Goal: Information Seeking & Learning: Check status

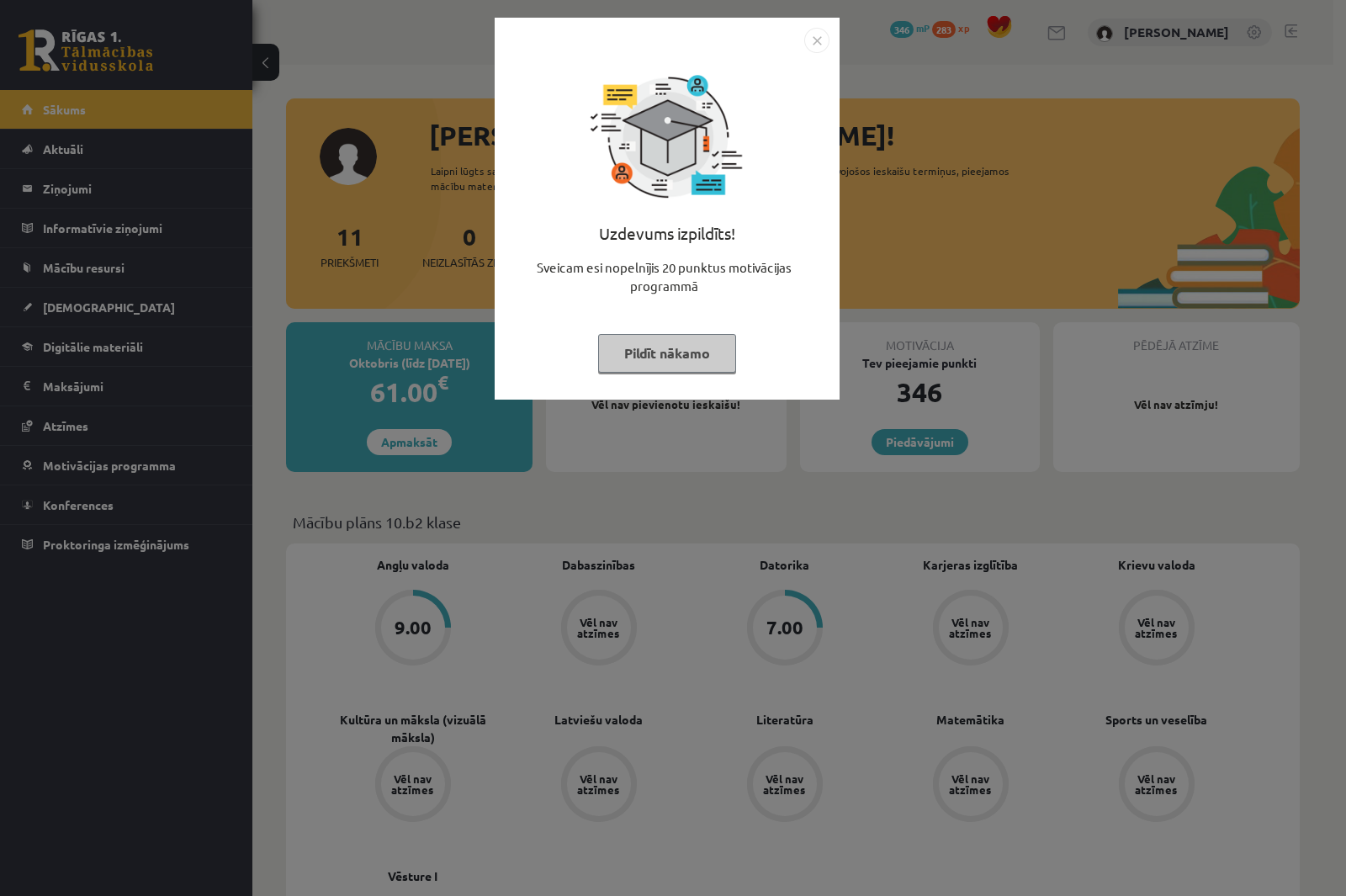
click at [676, 345] on button "Pildīt nākamo" at bounding box center [667, 353] width 138 height 39
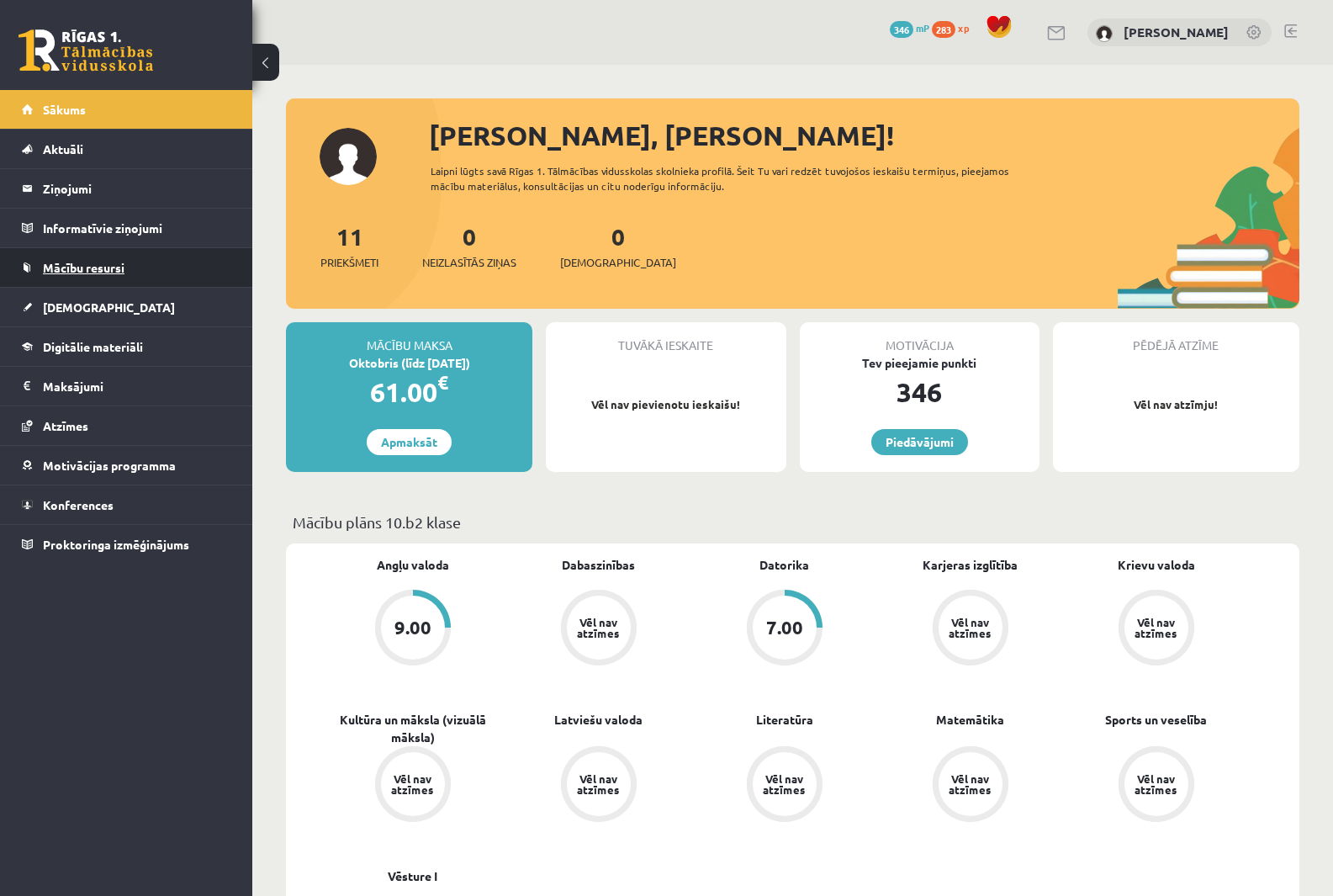
click at [114, 261] on span "Mācību resursi" at bounding box center [83, 267] width 82 height 15
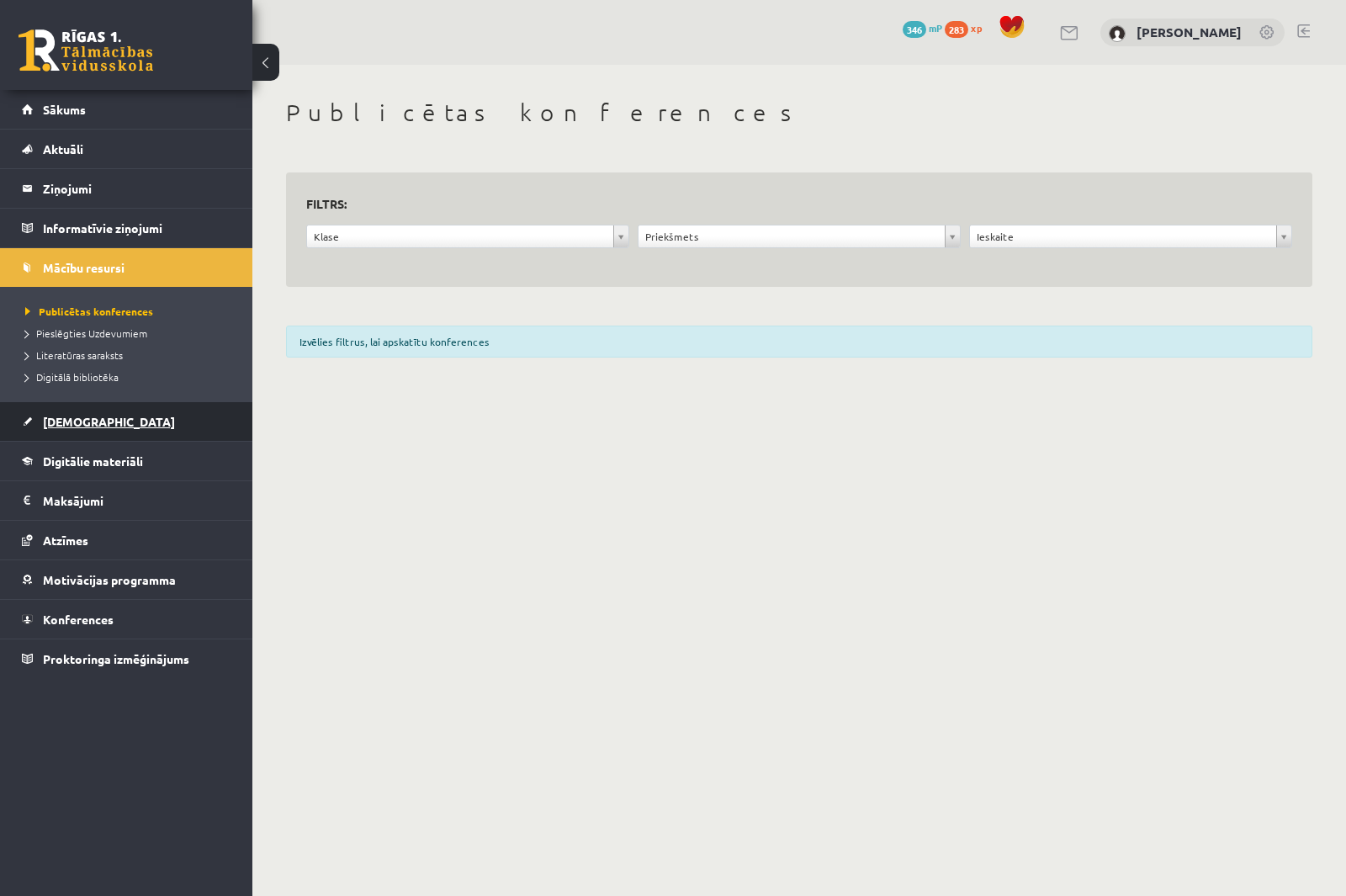
click at [103, 415] on link "[DEMOGRAPHIC_DATA]" at bounding box center [126, 421] width 210 height 39
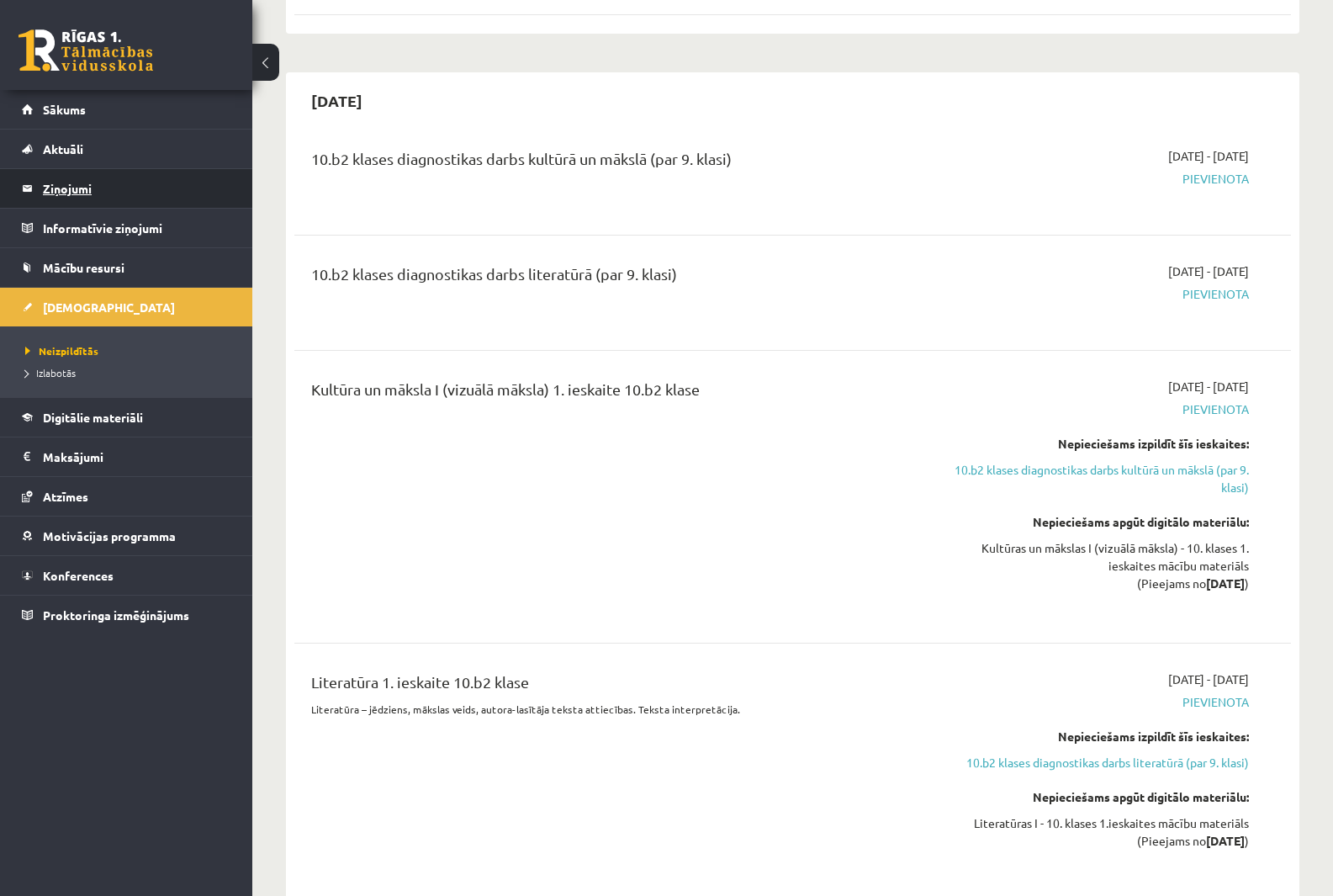
scroll to position [337, 0]
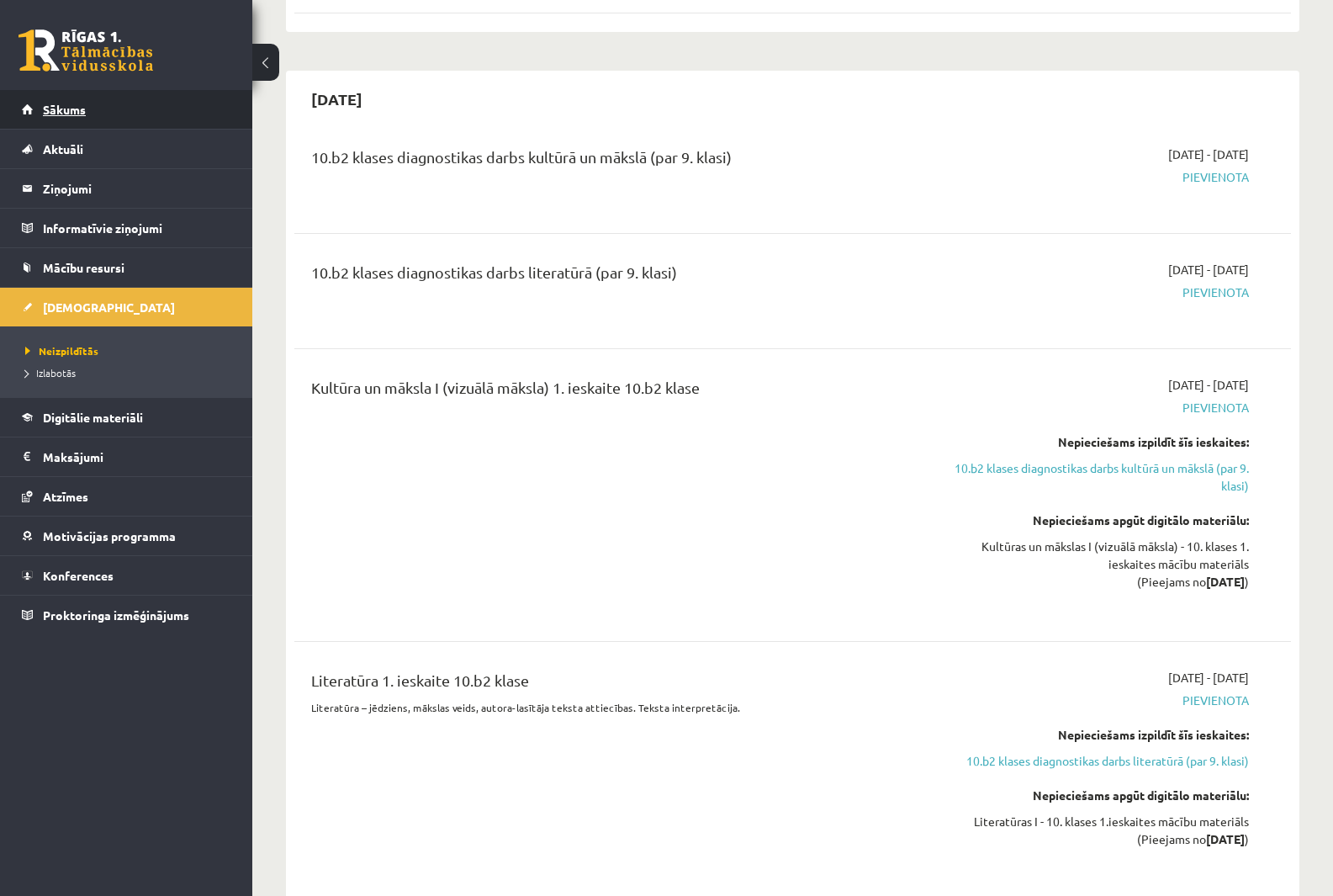
click at [112, 117] on link "Sākums" at bounding box center [126, 109] width 210 height 39
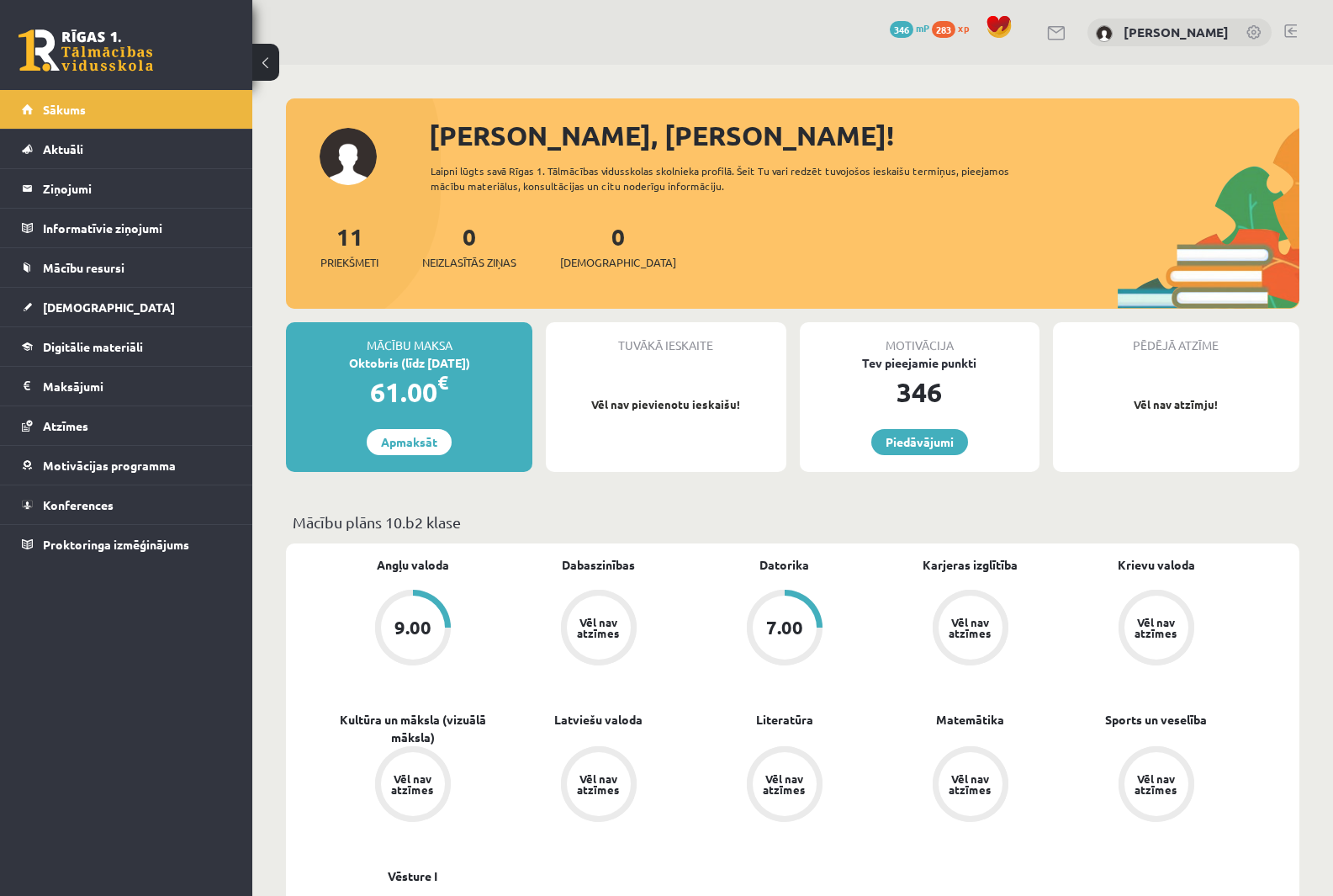
click at [758, 600] on div "7.00" at bounding box center [785, 628] width 76 height 76
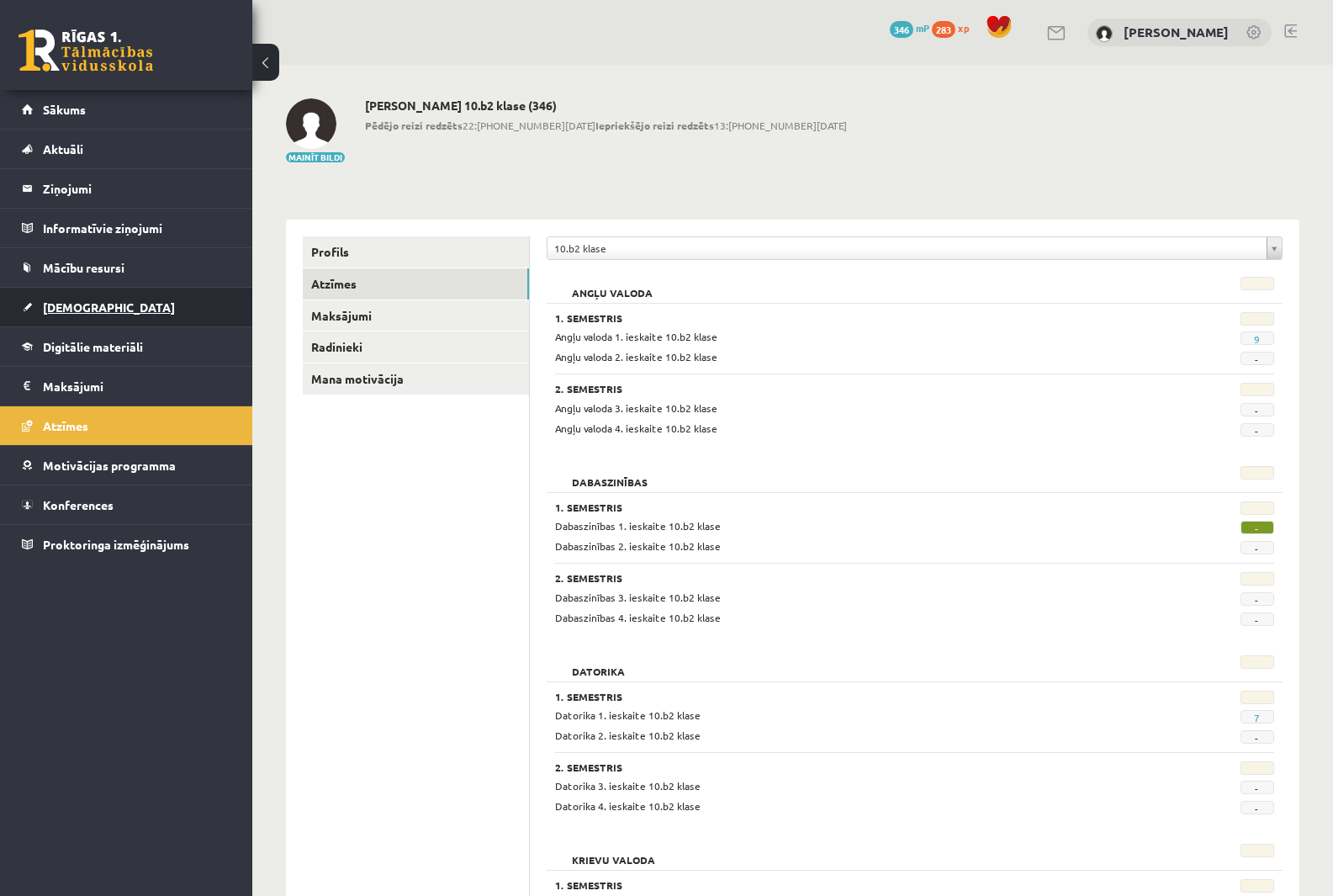
click at [91, 306] on span "[DEMOGRAPHIC_DATA]" at bounding box center [108, 307] width 132 height 15
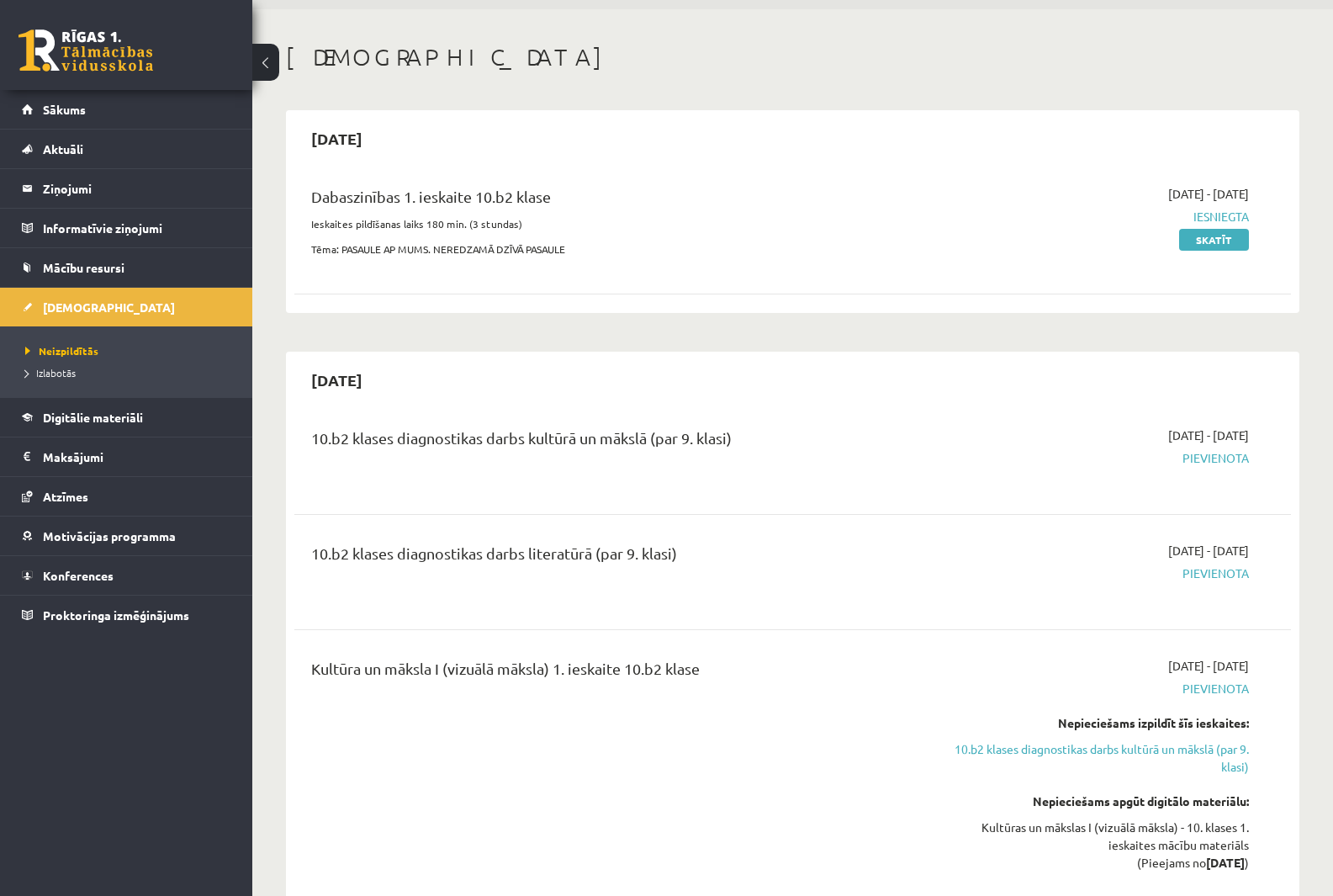
scroll to position [84, 0]
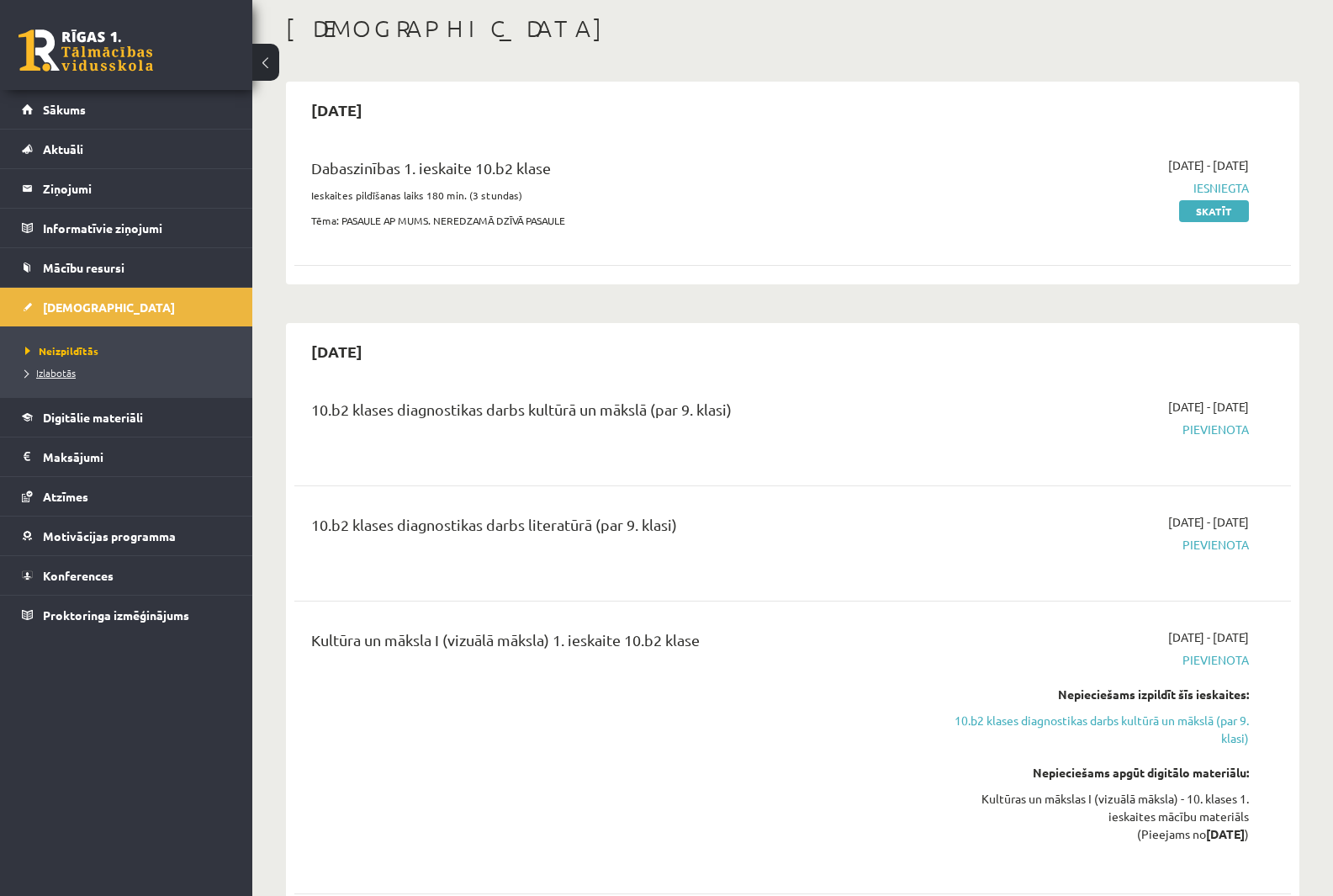
click at [42, 376] on span "Izlabotās" at bounding box center [50, 373] width 50 height 13
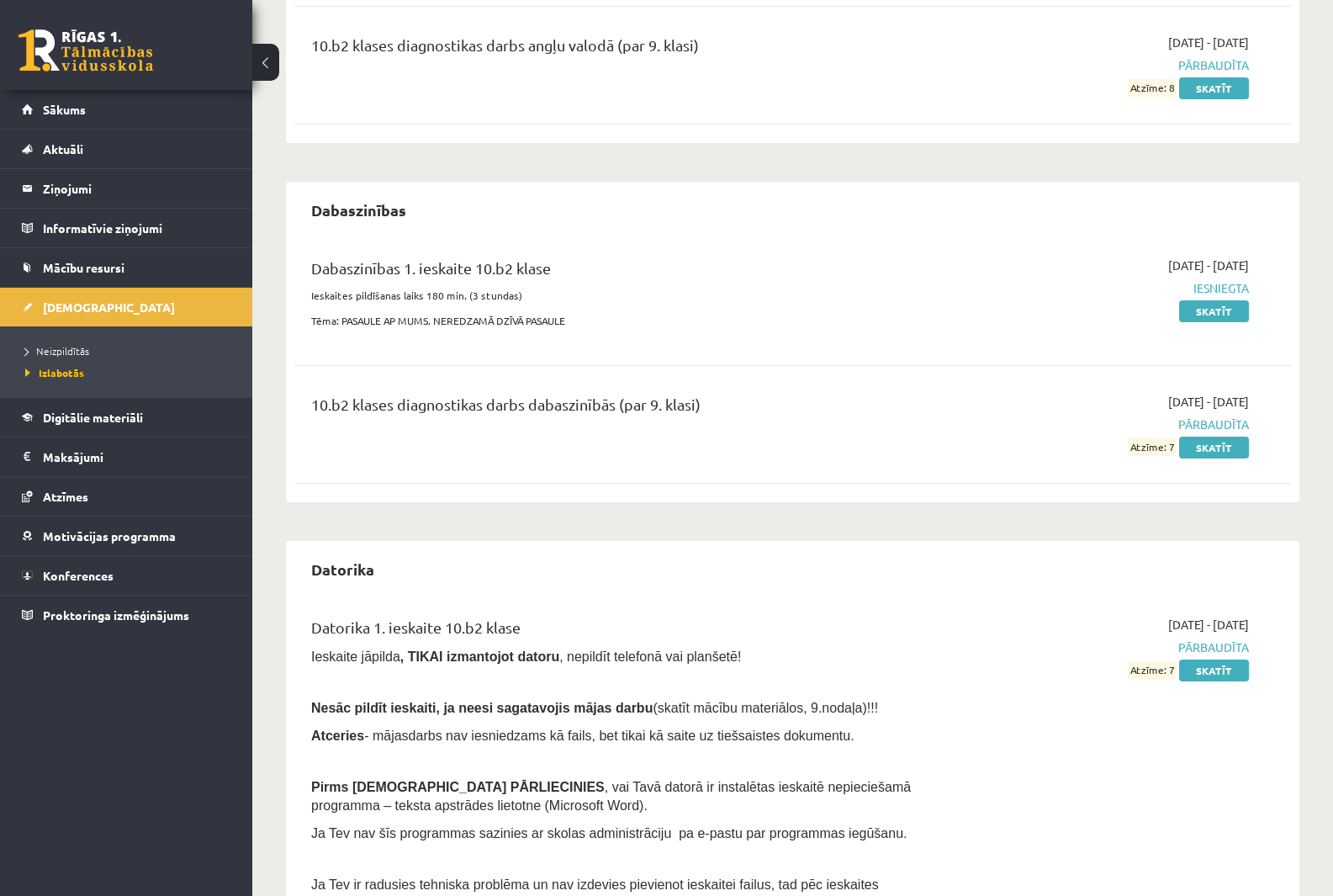
scroll to position [295, 0]
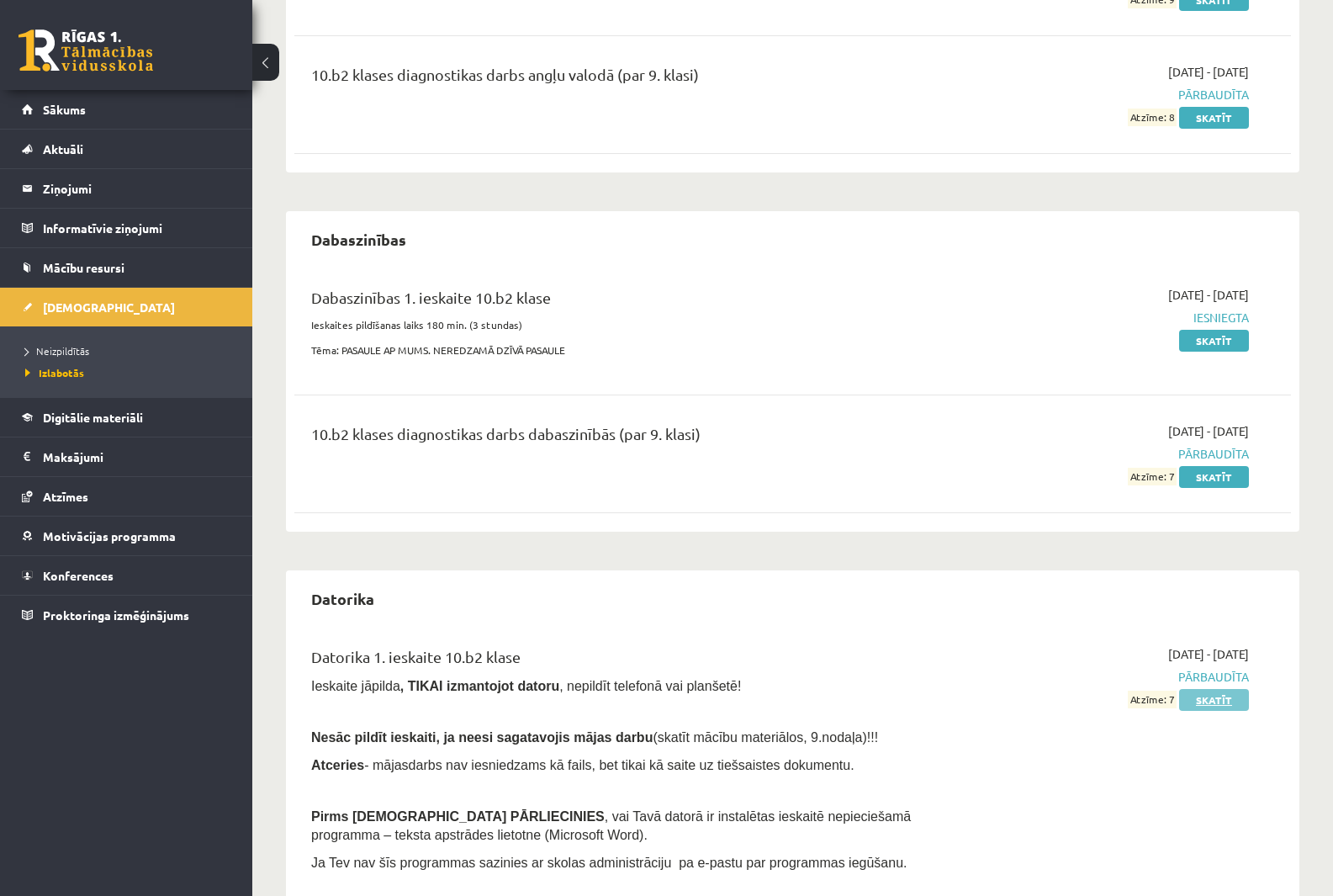
click at [1212, 695] on link "Skatīt" at bounding box center [1214, 700] width 70 height 22
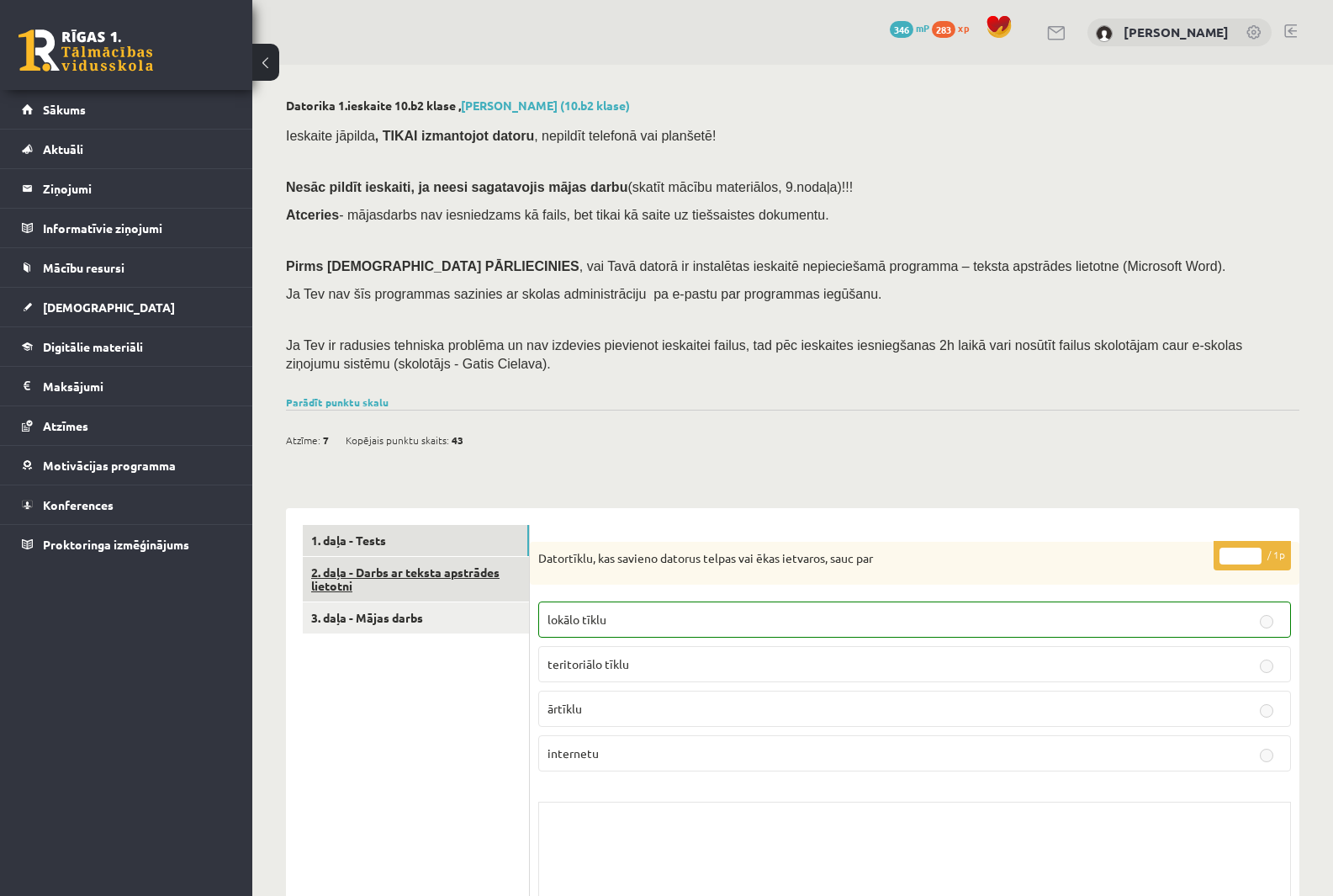
click at [421, 590] on link "2. daļa - Darbs ar teksta apstrādes lietotni" at bounding box center [415, 579] width 227 height 46
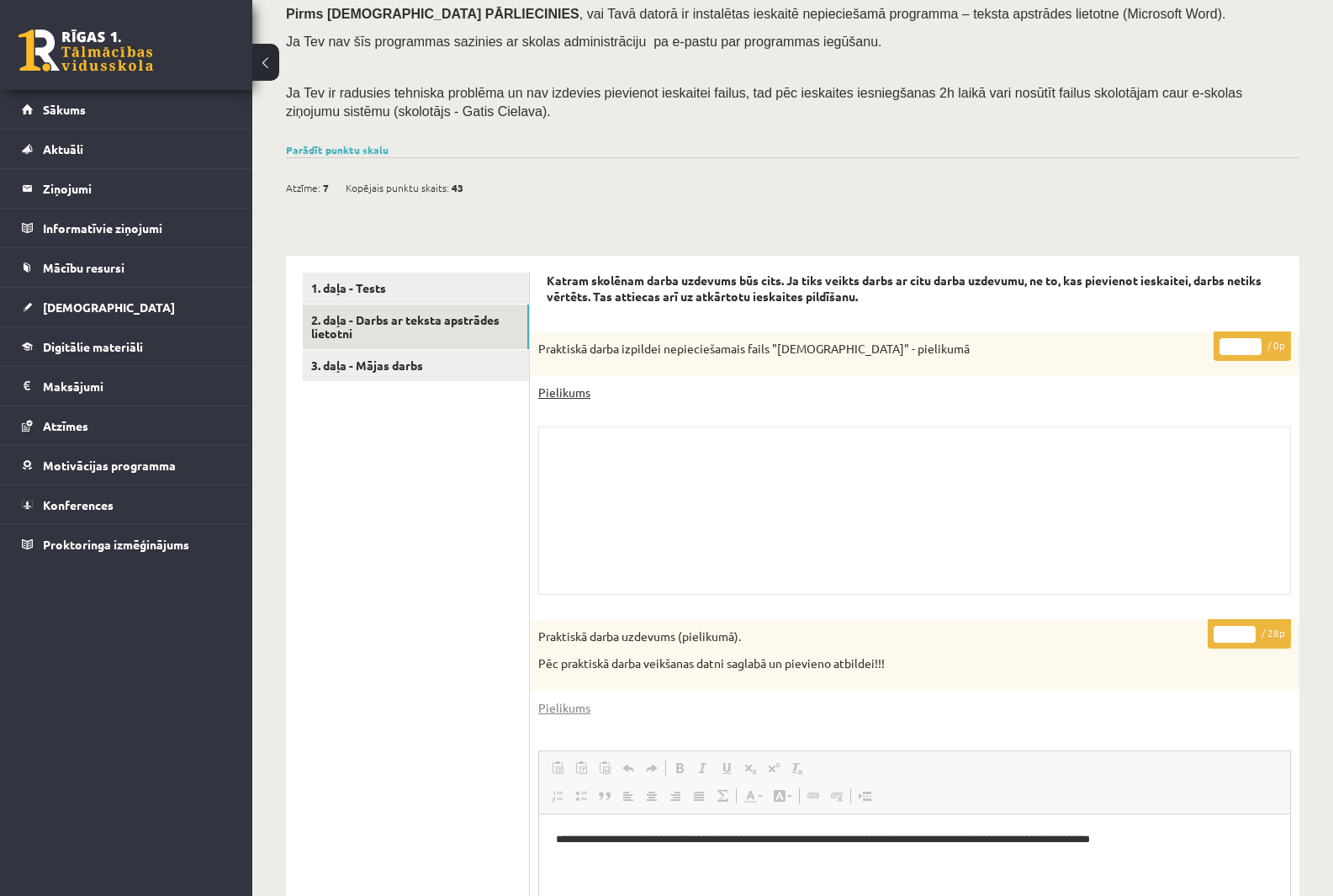
click at [566, 390] on link "Pielikums" at bounding box center [564, 393] width 52 height 18
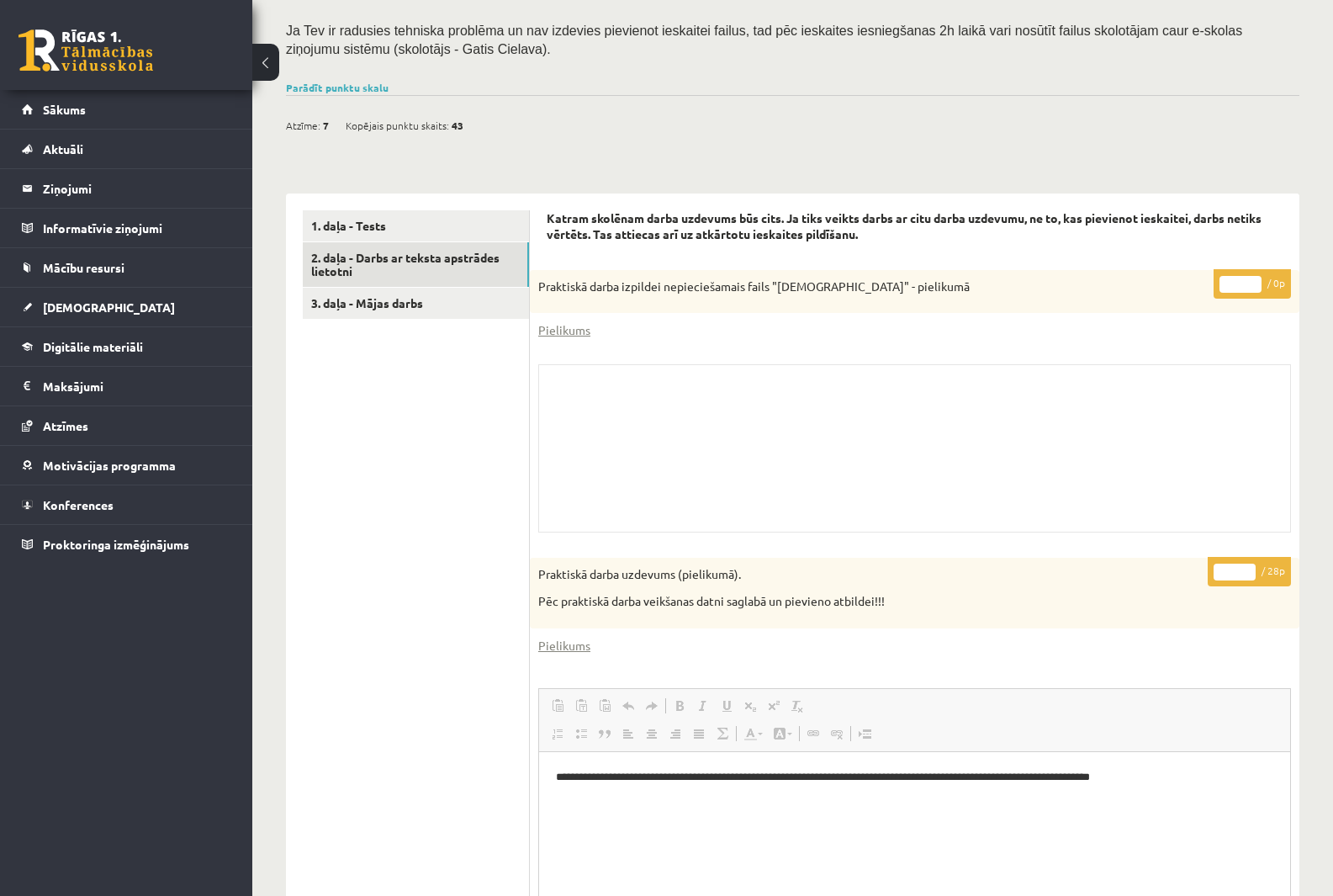
scroll to position [421, 0]
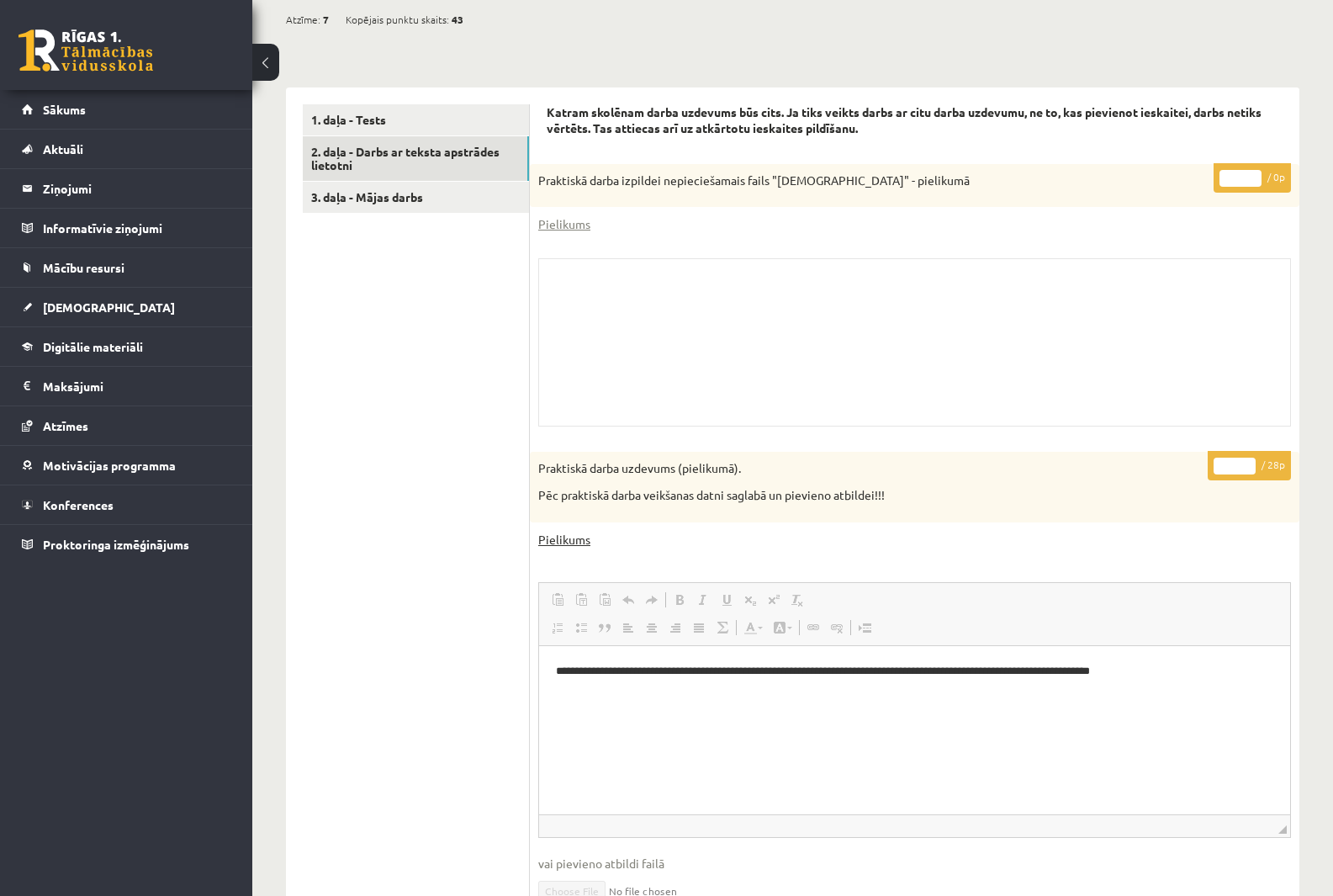
click at [562, 546] on link "Pielikums" at bounding box center [564, 539] width 52 height 18
drag, startPoint x: 377, startPoint y: 196, endPoint x: 399, endPoint y: 199, distance: 22.2
click at [377, 196] on link "3. daļa - Mājas darbs" at bounding box center [415, 197] width 227 height 31
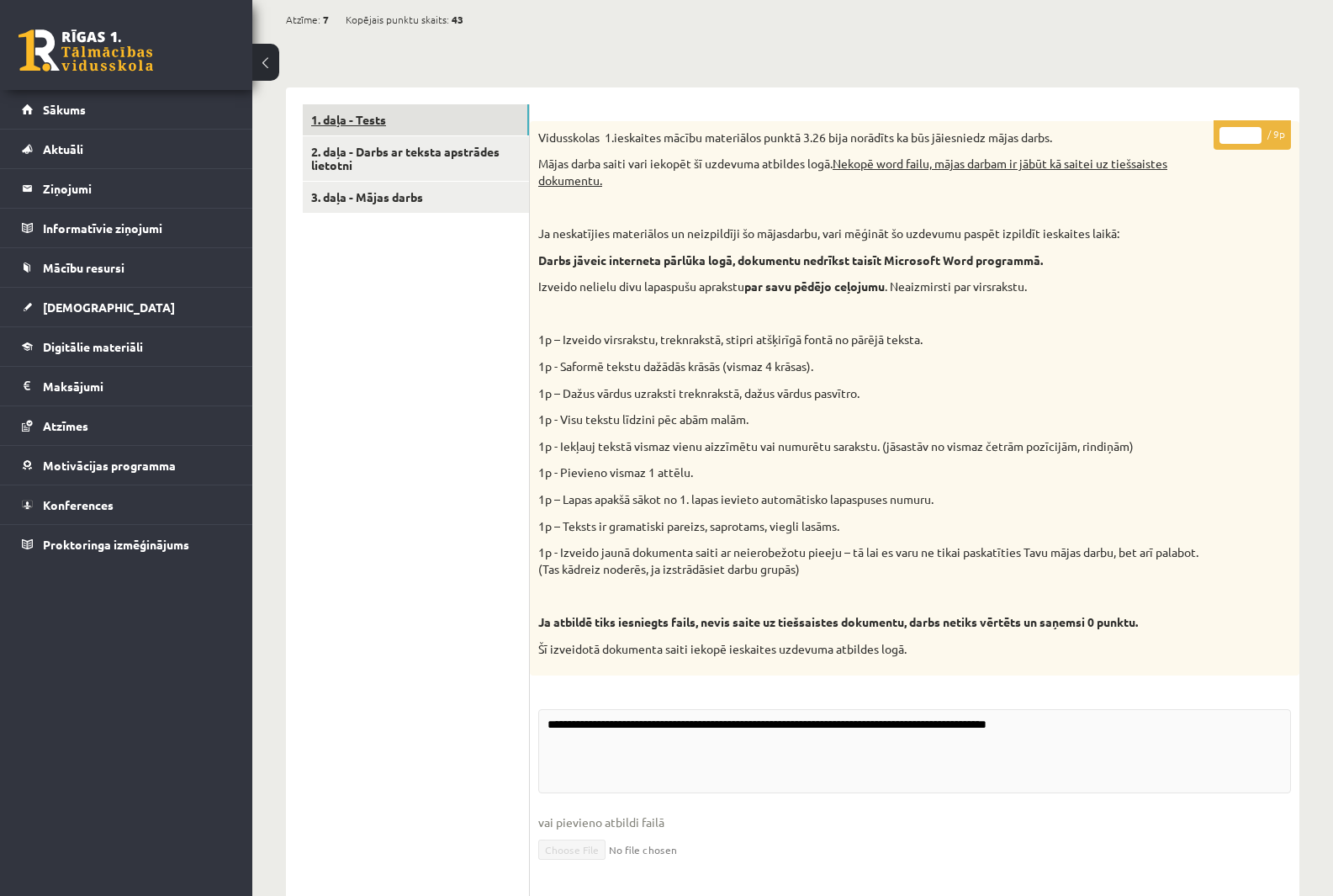
click at [379, 104] on link "1. daļa - Tests" at bounding box center [415, 119] width 227 height 31
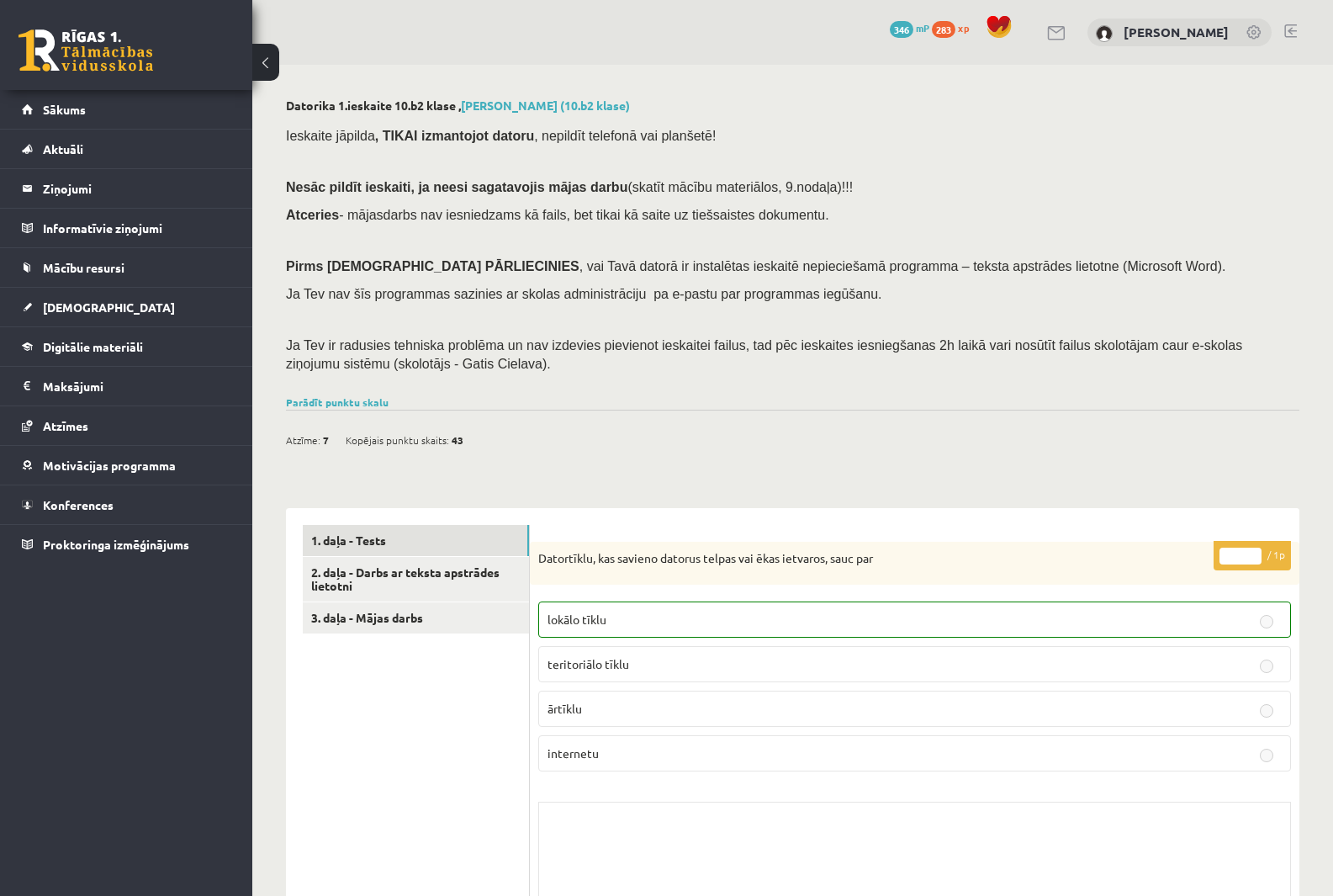
scroll to position [19, 0]
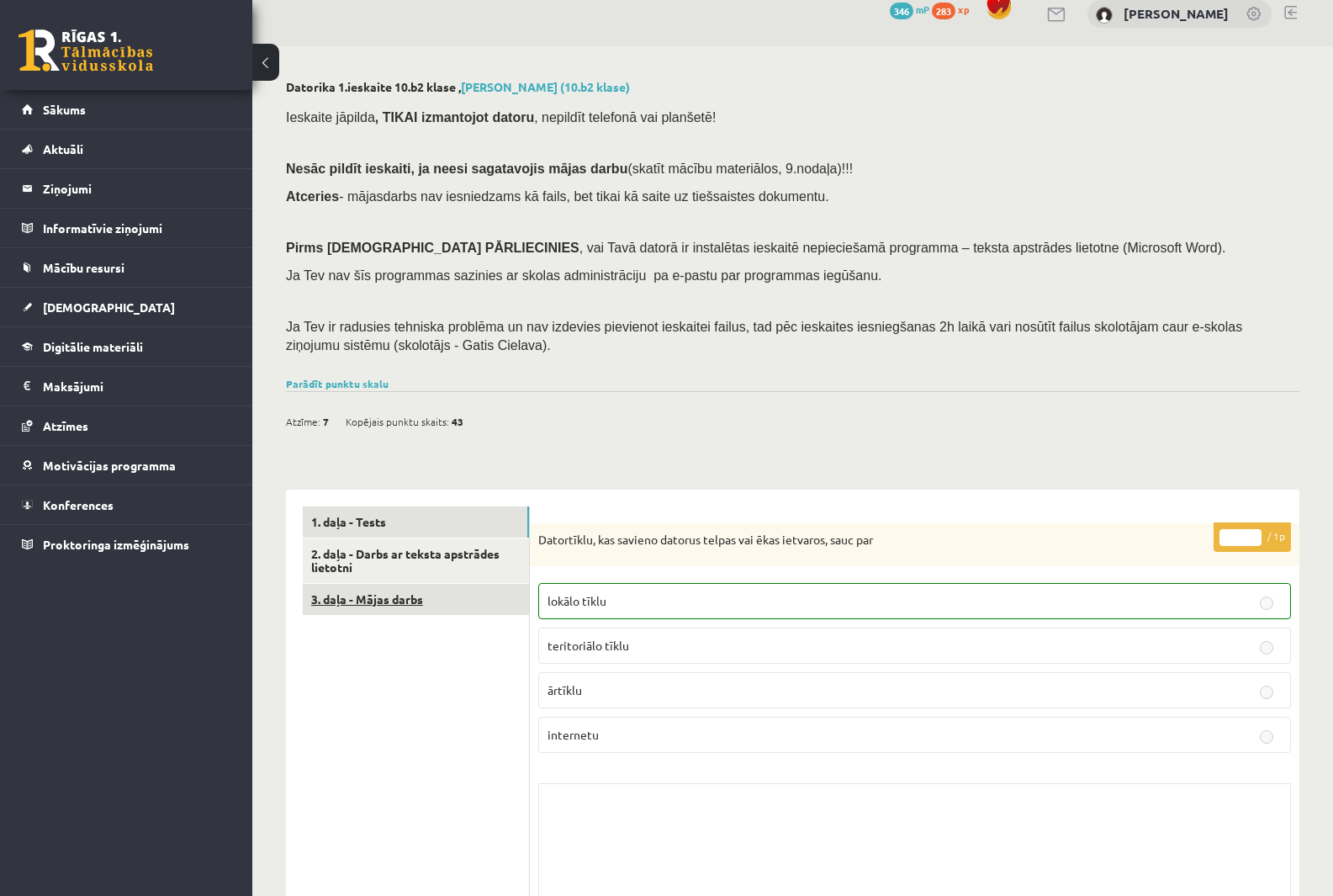
click at [378, 601] on link "3. daļa - Mājas darbs" at bounding box center [415, 599] width 227 height 31
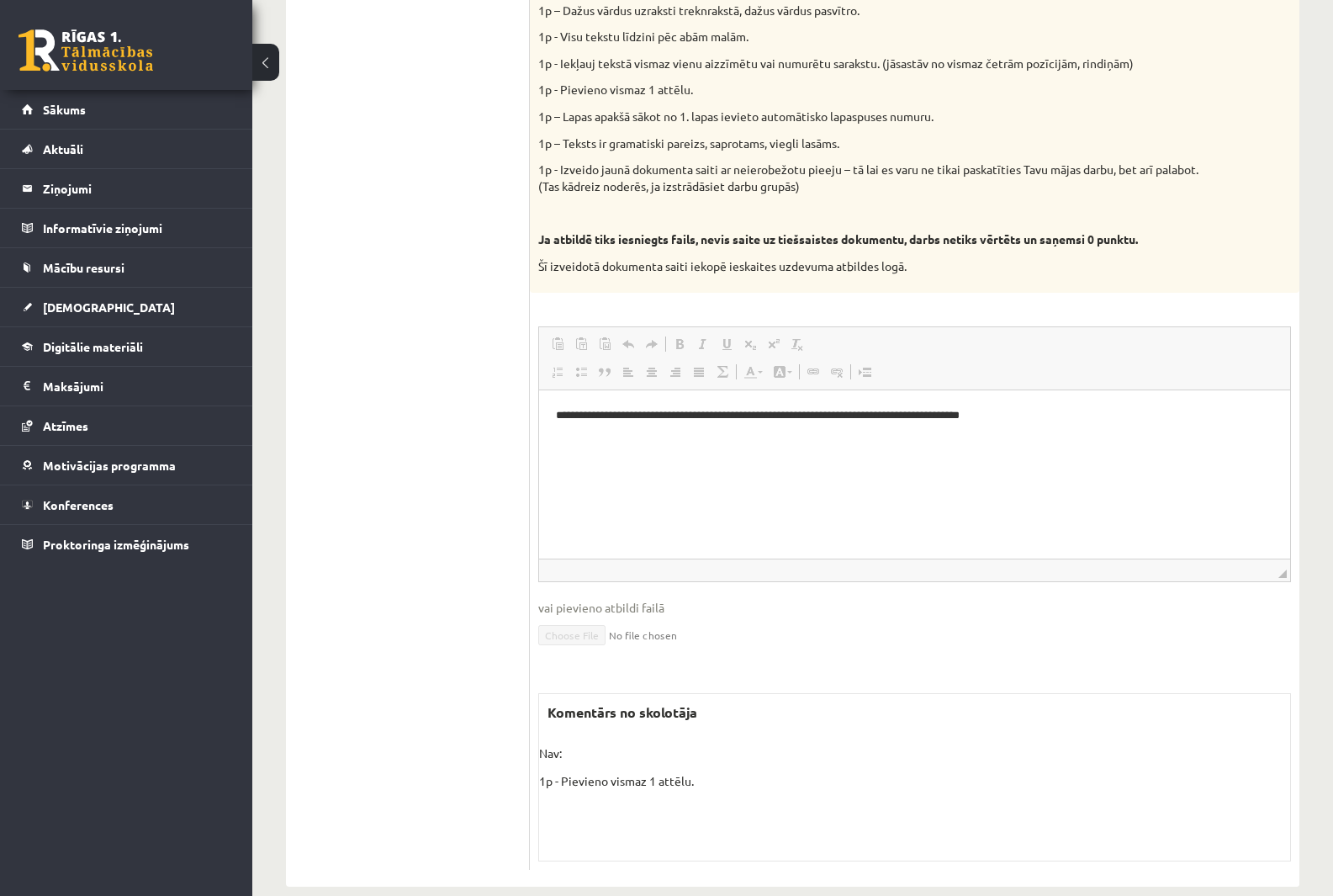
scroll to position [829, 0]
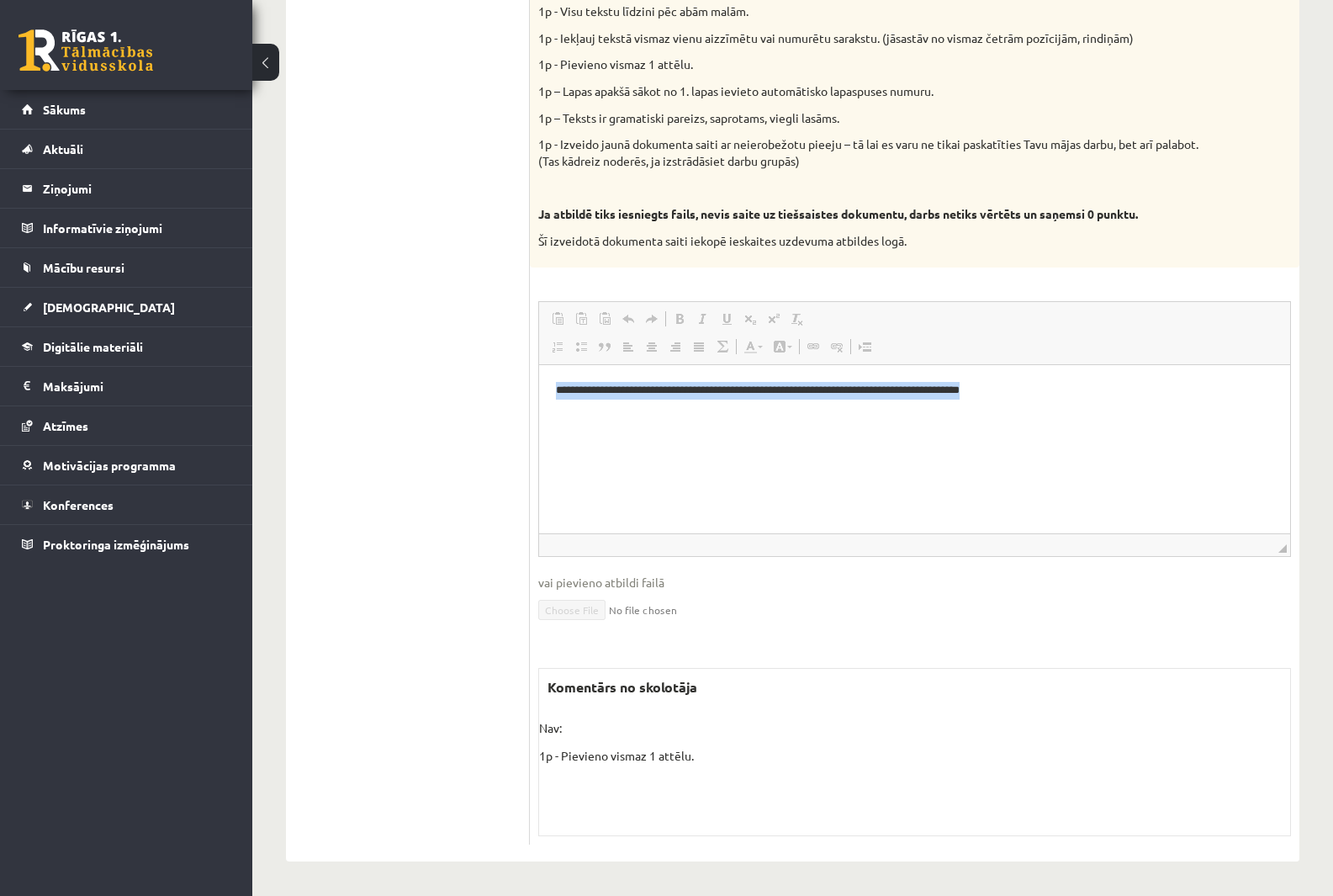
drag, startPoint x: 1076, startPoint y: 393, endPoint x: 538, endPoint y: 412, distance: 538.3
click at [539, 412] on html "**********" at bounding box center [915, 391] width 751 height 51
copy p "**********"
click at [407, 371] on ul "1. daļa - Tests 2. daļa - Darbs ar teksta apstrādes lietotni 3. daļa - Mājas da…" at bounding box center [416, 270] width 228 height 1148
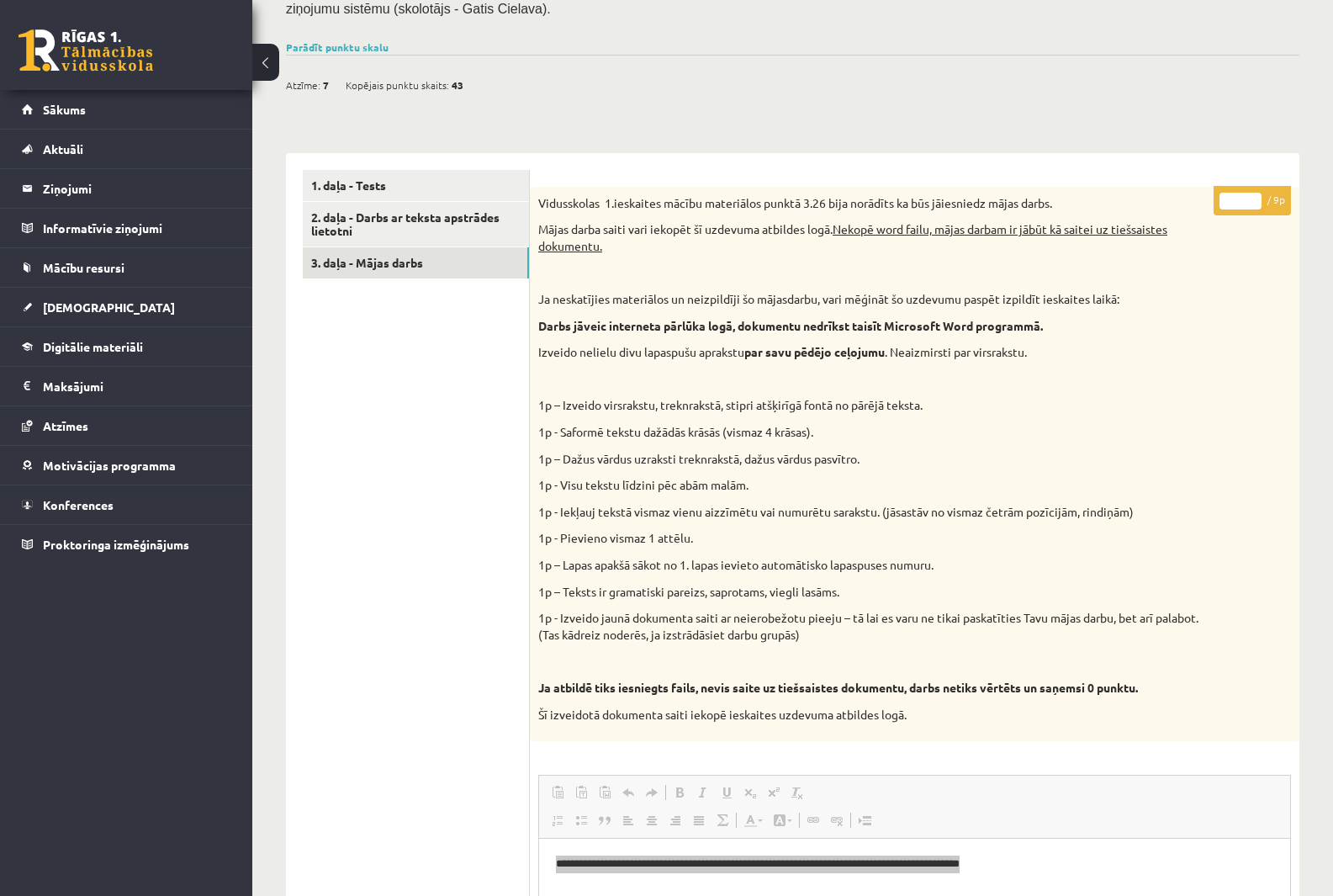
scroll to position [240, 0]
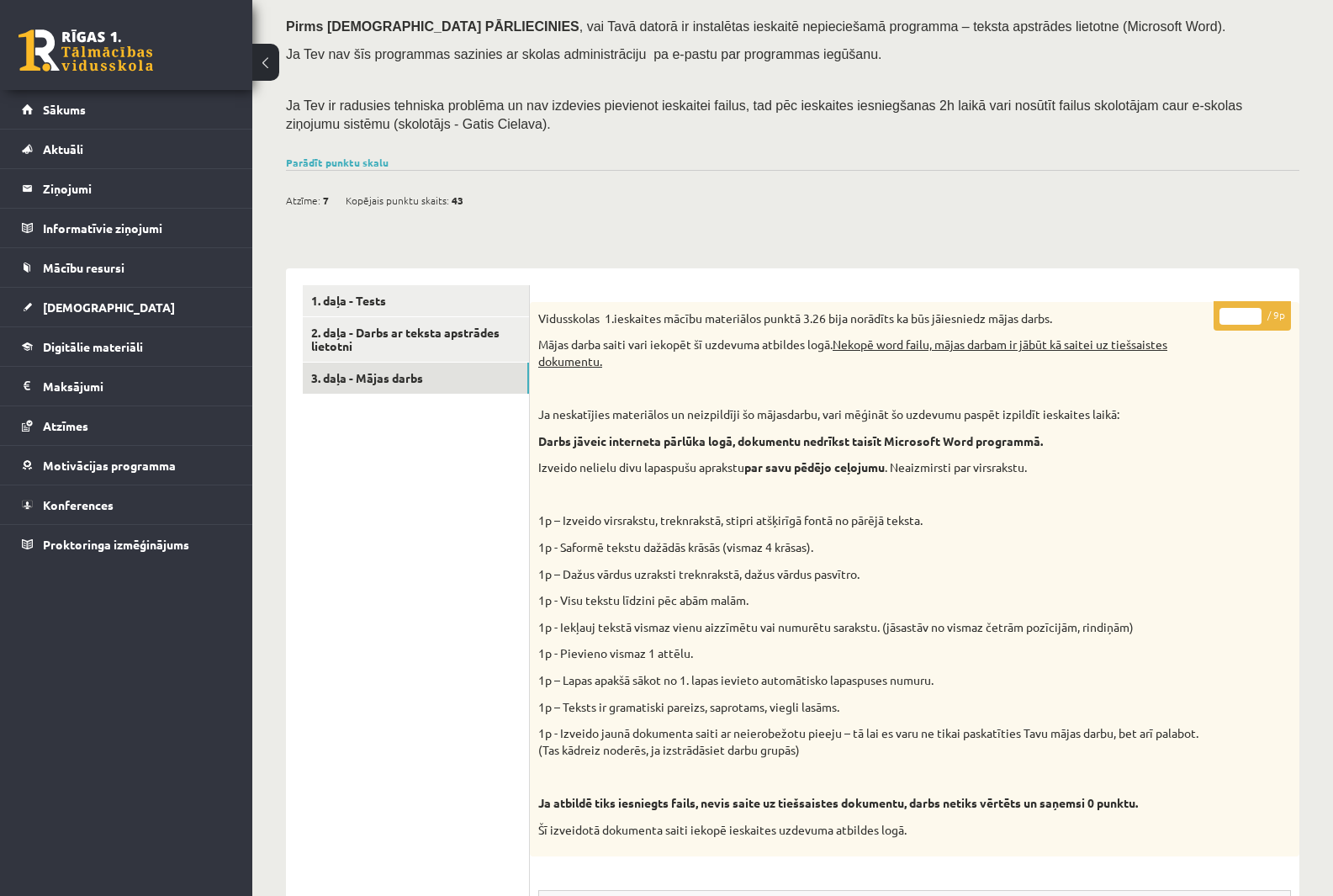
click at [1103, 251] on div "**********" at bounding box center [793, 850] width 1013 height 1198
click at [370, 326] on link "2. daļa - Darbs ar teksta apstrādes lietotni" at bounding box center [415, 339] width 227 height 46
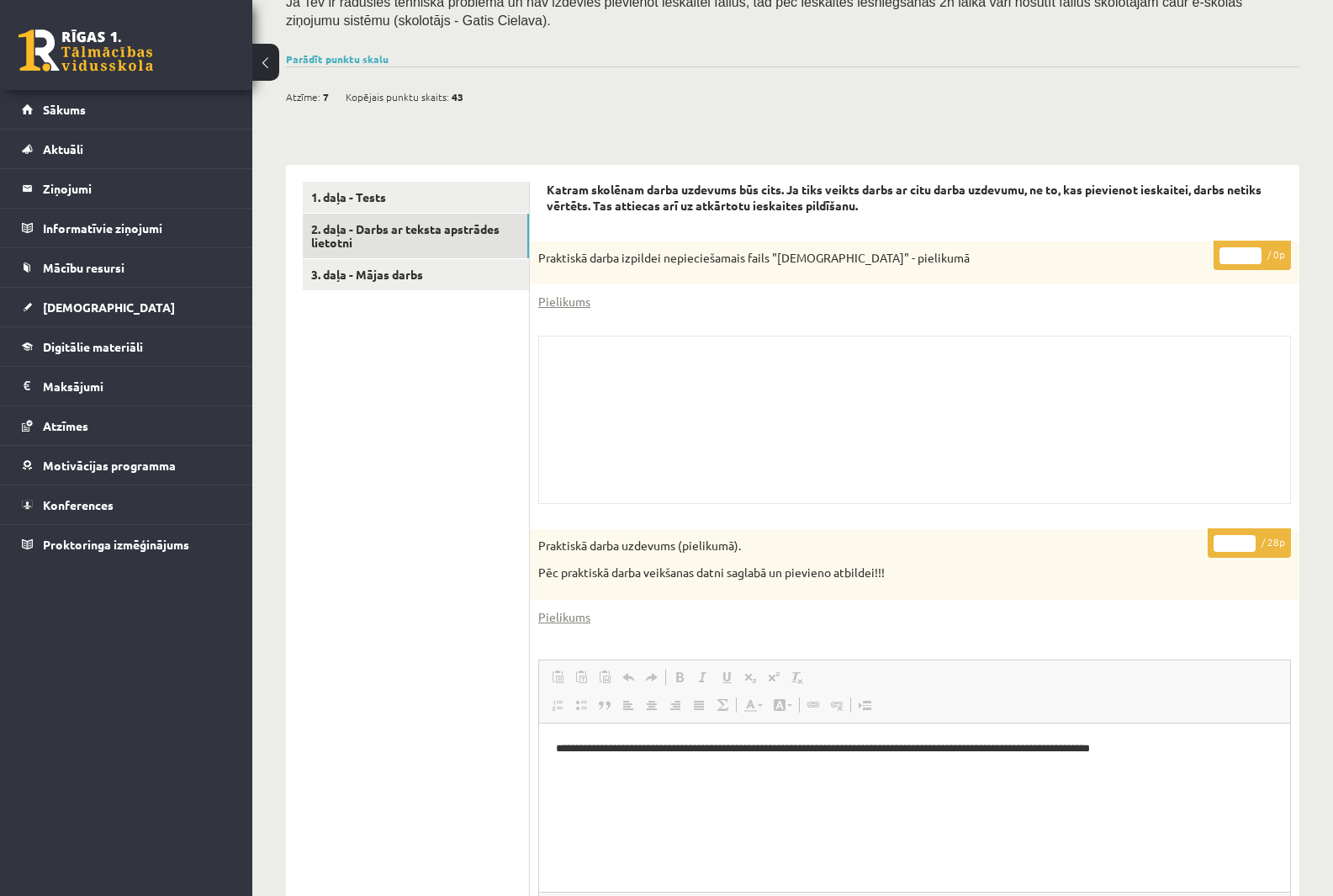
scroll to position [324, 0]
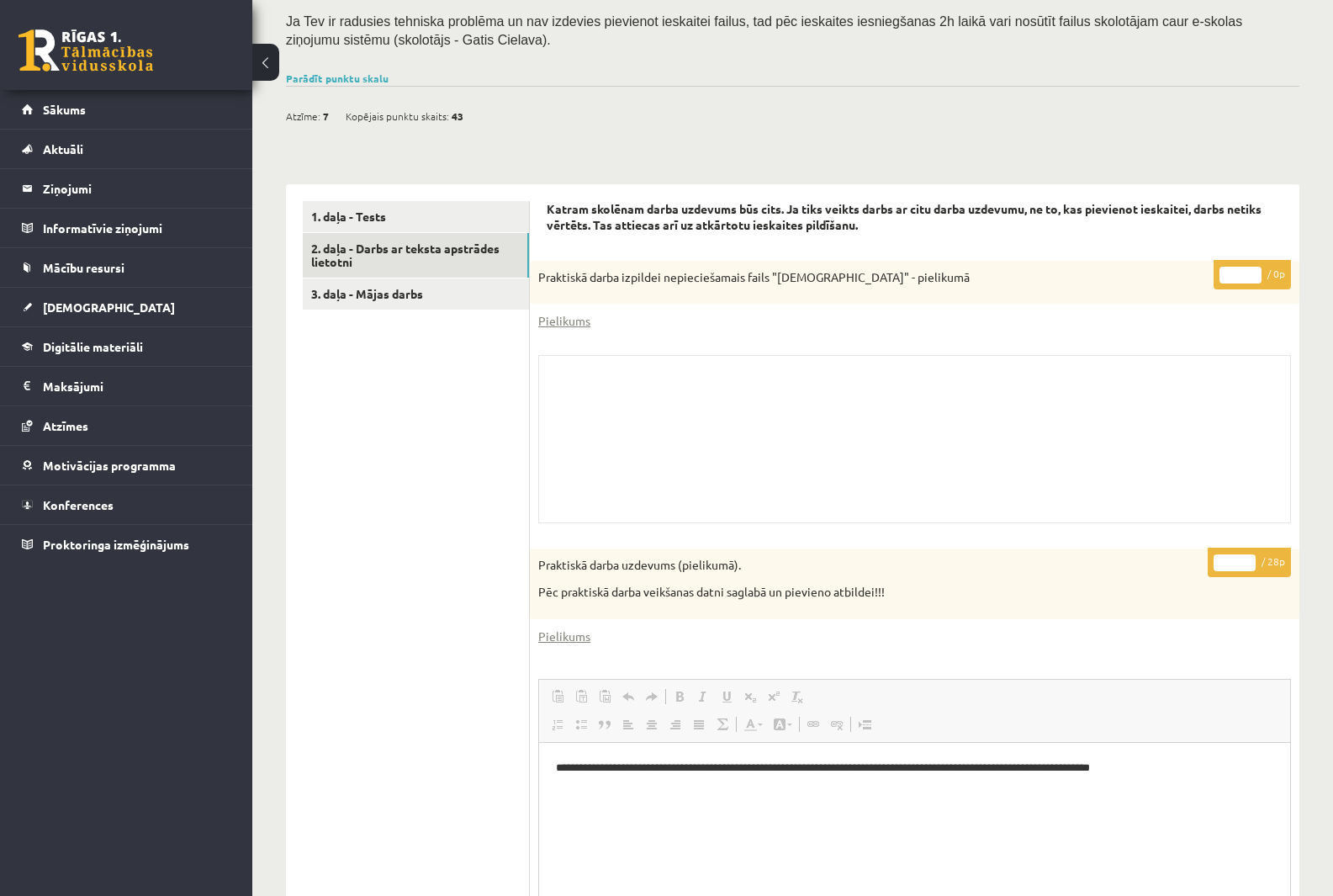
click at [444, 376] on ul "1. daļa - Tests 2. daļa - Darbs ar teksta apstrādes lietotni 3. daļa - Mājas da…" at bounding box center [416, 721] width 228 height 1039
click at [267, 56] on button at bounding box center [265, 62] width 27 height 37
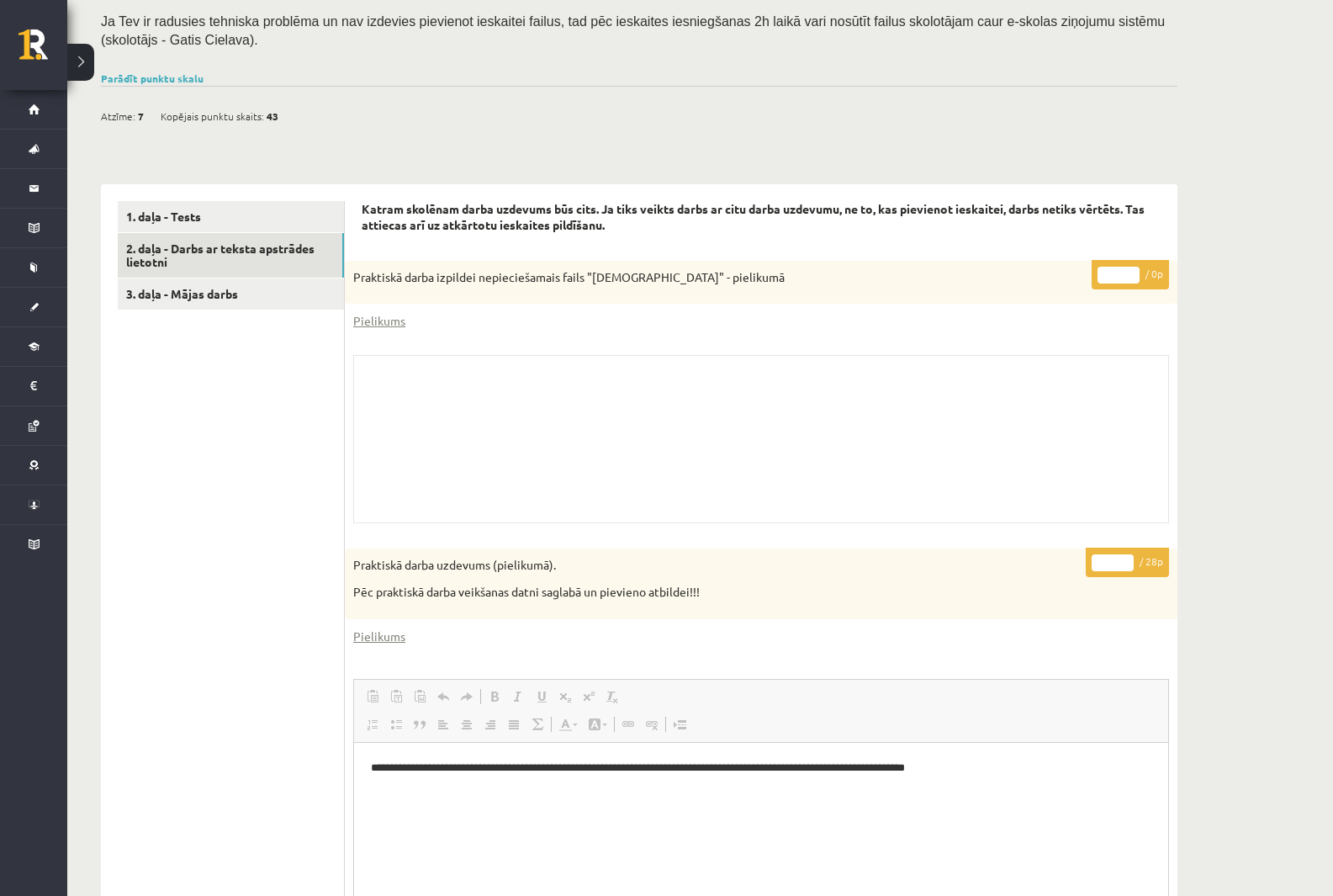
click at [70, 46] on button at bounding box center [81, 62] width 27 height 37
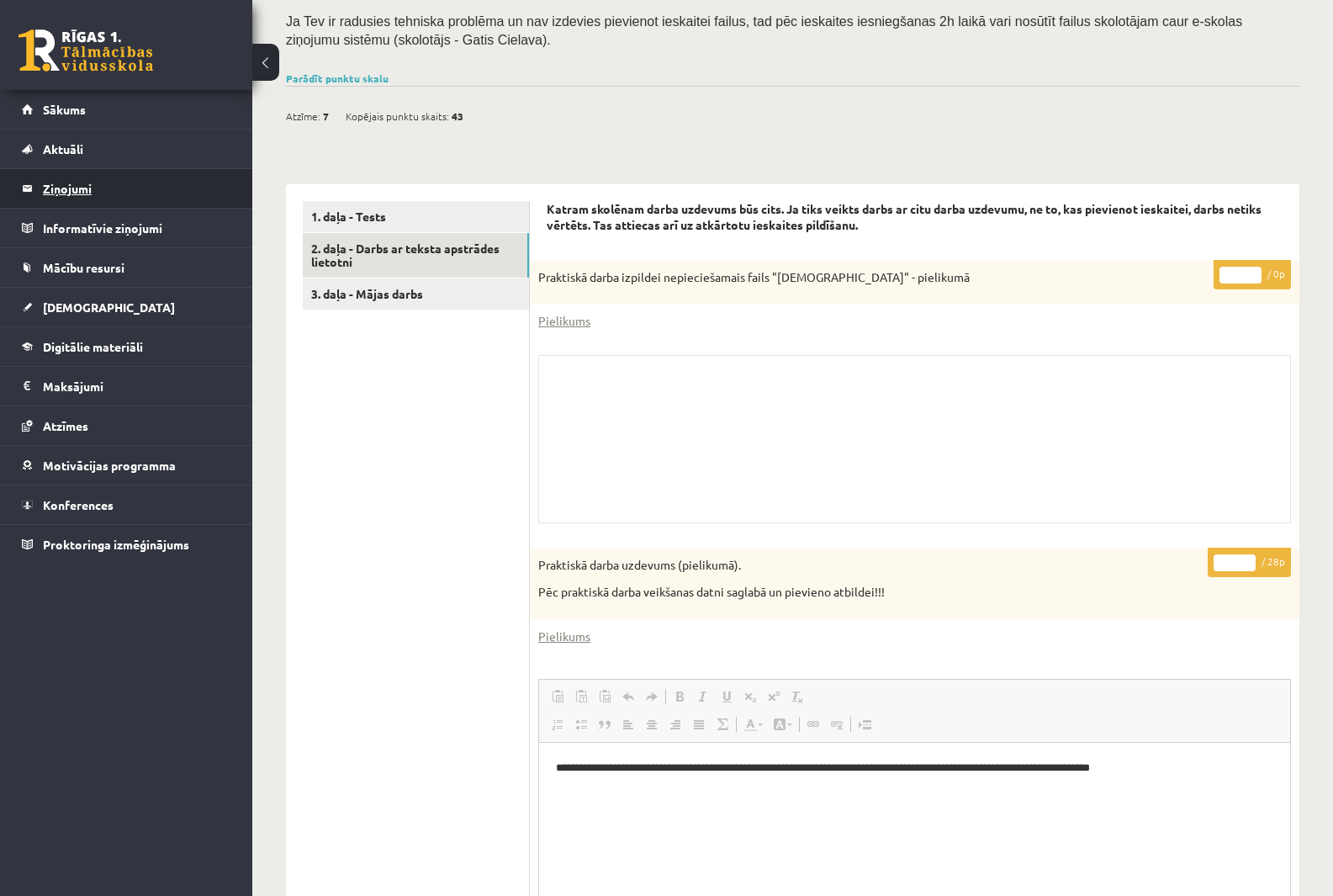
click at [108, 178] on legend "Ziņojumi 0" at bounding box center [137, 188] width 189 height 39
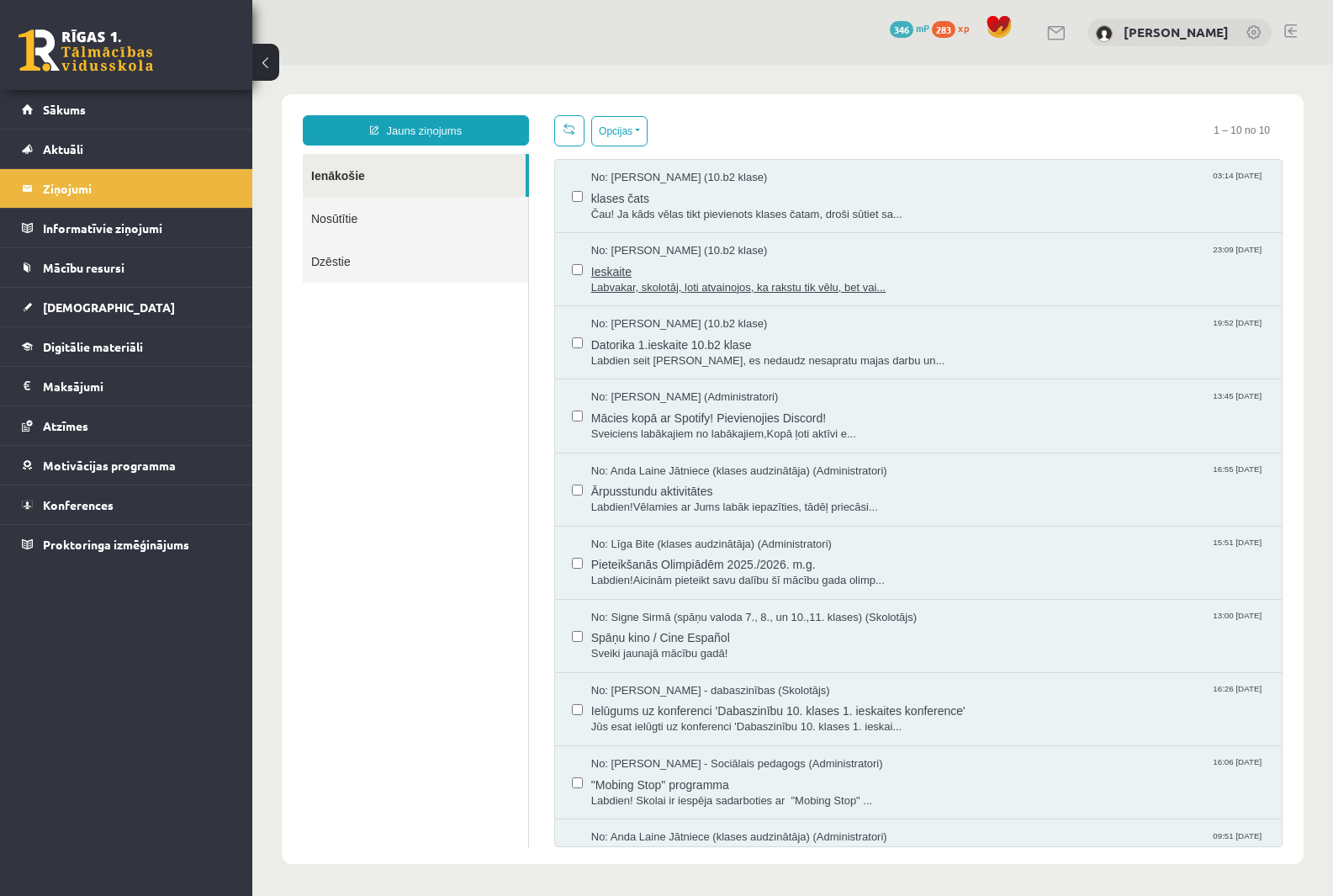
click at [758, 262] on span "Ieskaite" at bounding box center [928, 269] width 674 height 21
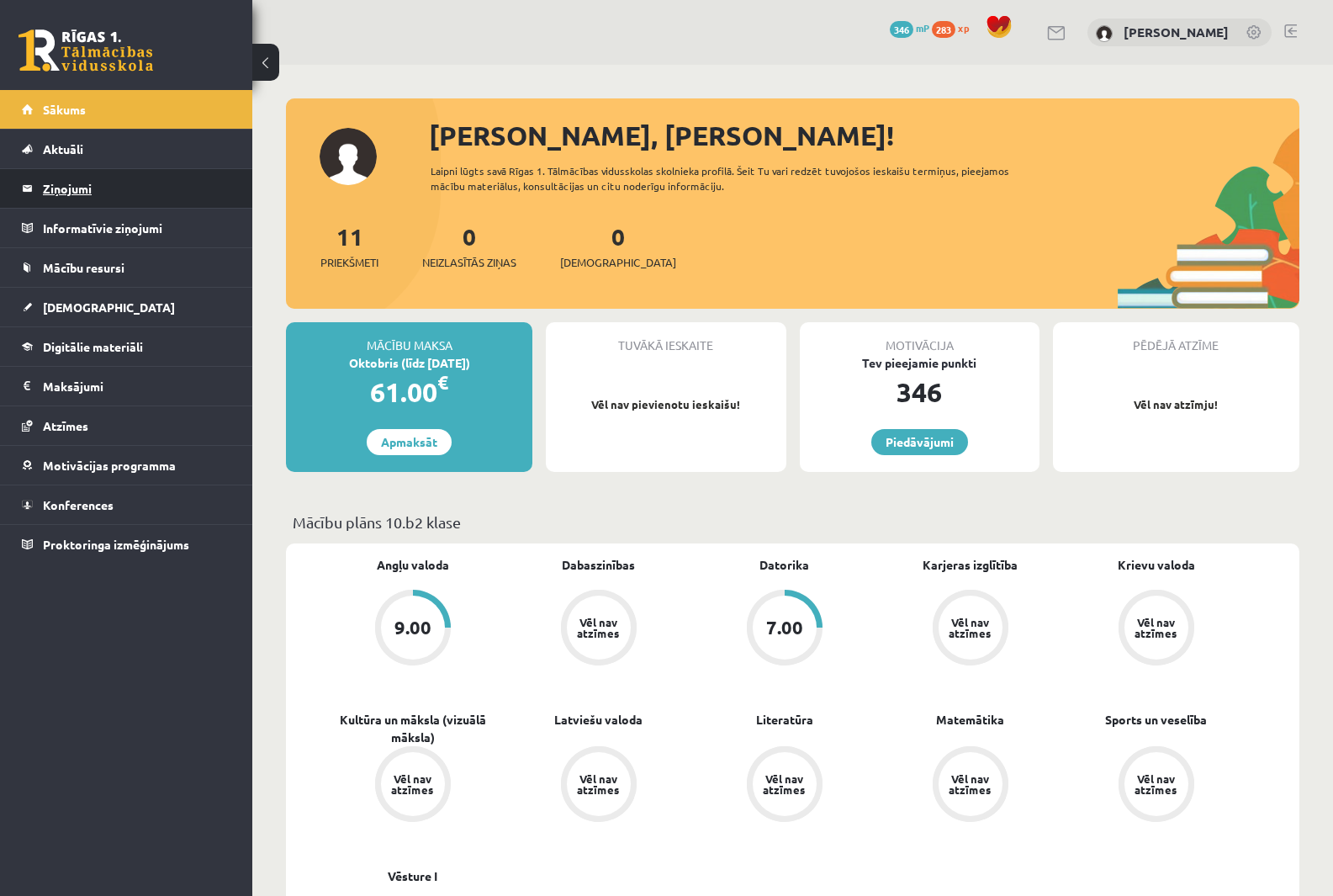
click at [139, 183] on legend "Ziņojumi 0" at bounding box center [137, 188] width 189 height 39
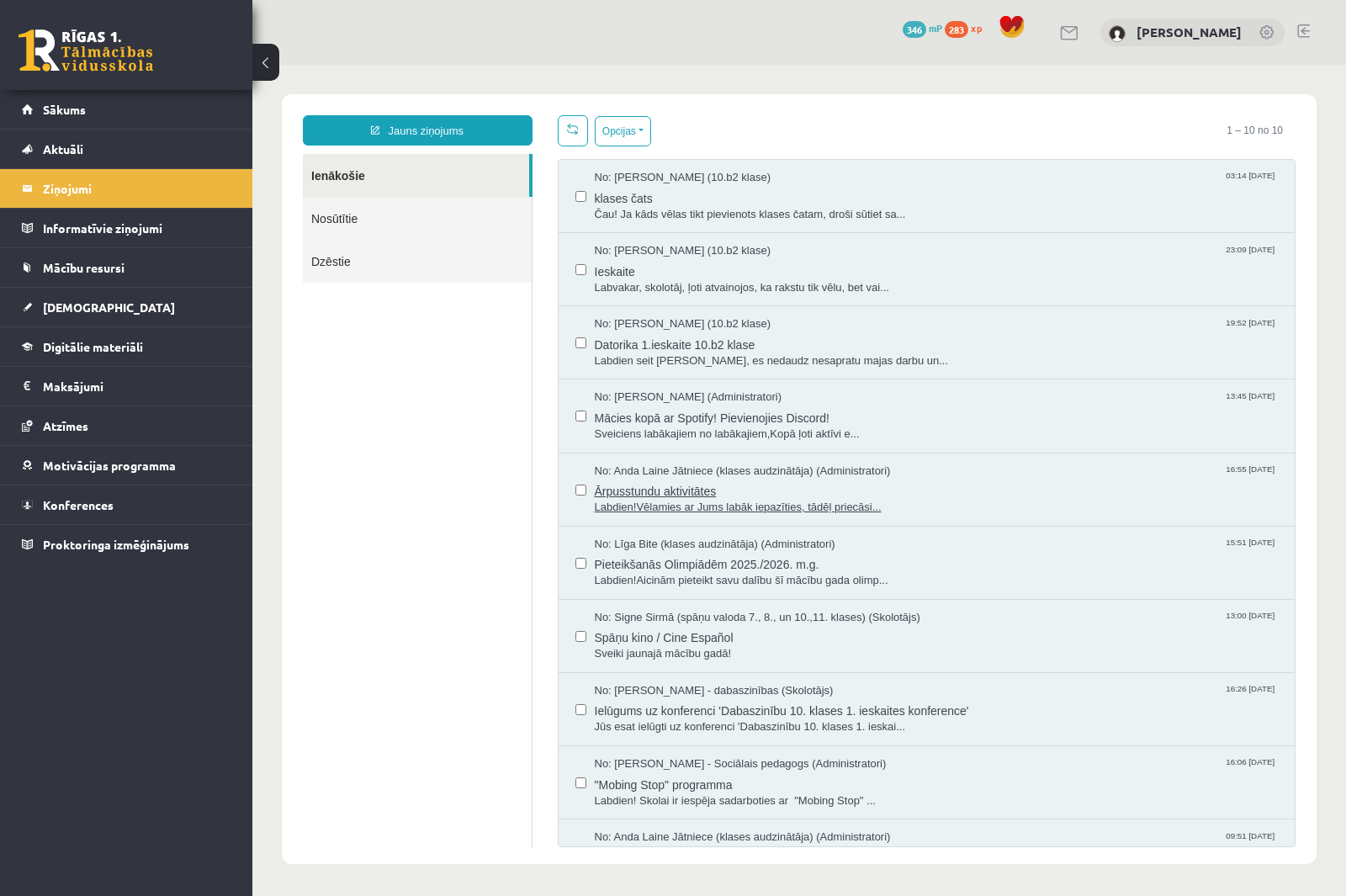
click at [729, 481] on span "Ārpusstundu aktivitātes" at bounding box center [936, 489] width 684 height 21
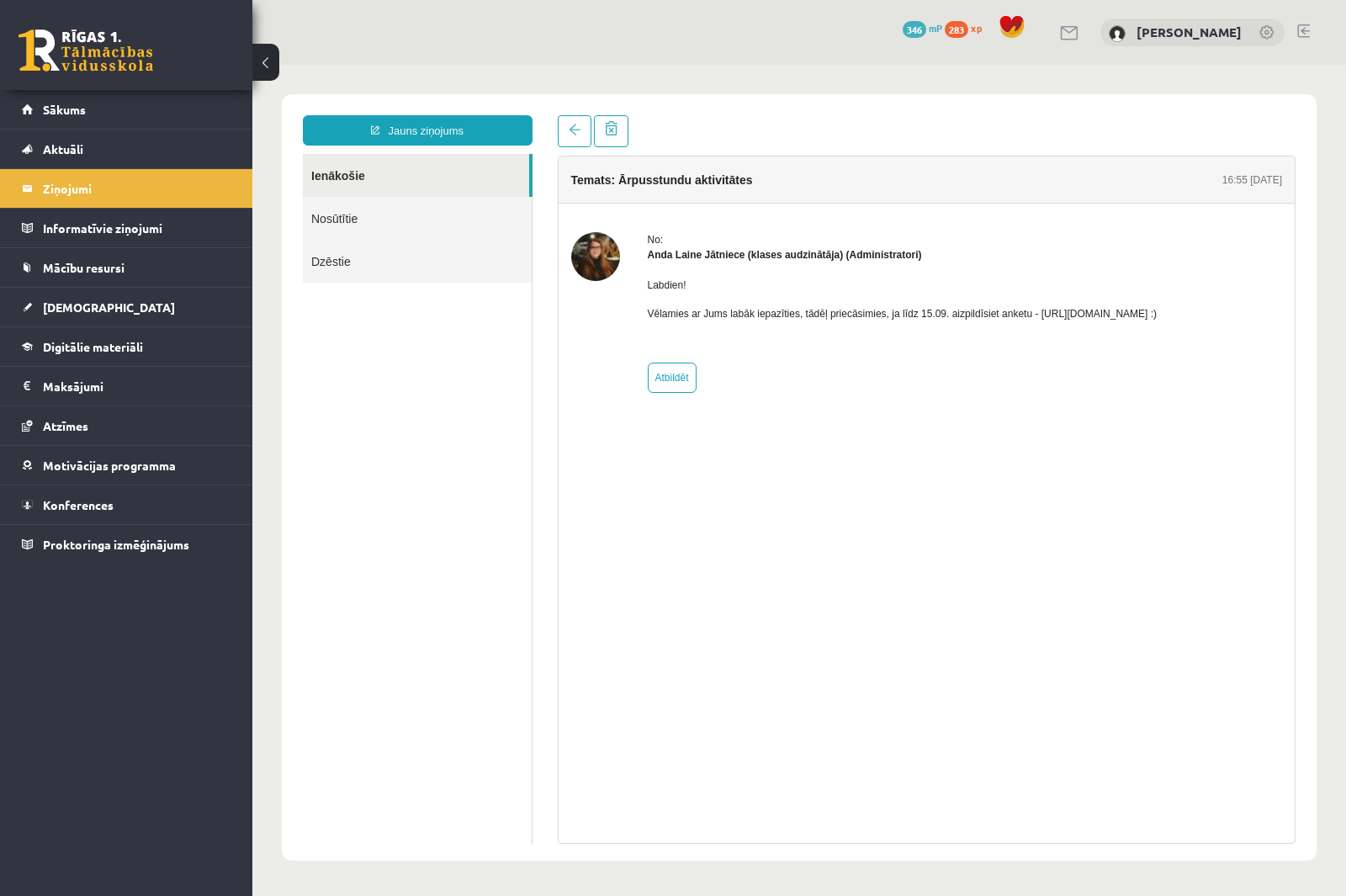
drag, startPoint x: 1030, startPoint y: 317, endPoint x: 1211, endPoint y: 319, distance: 181.0
click at [1063, 319] on p "Vēlamies ar Jums labāk iepazīties, tādēļ priecāsimies, ja līdz 15.09. aizpildīs…" at bounding box center [903, 314] width 510 height 15
copy p "[URL][DOMAIN_NAME]"
